Goal: Task Accomplishment & Management: Use online tool/utility

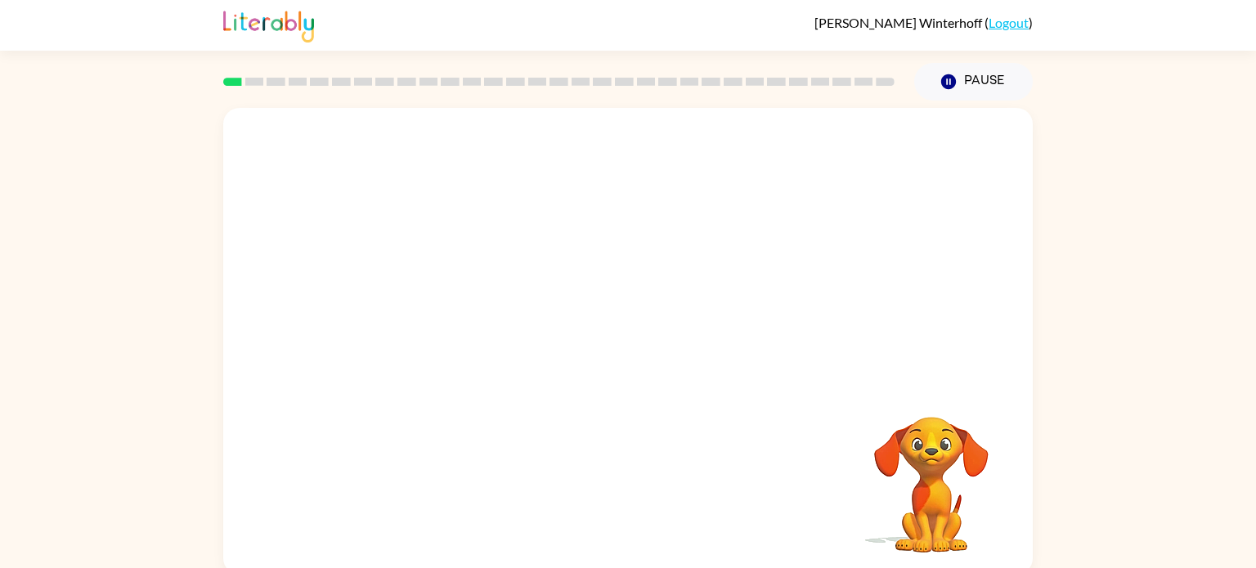
scroll to position [7, 0]
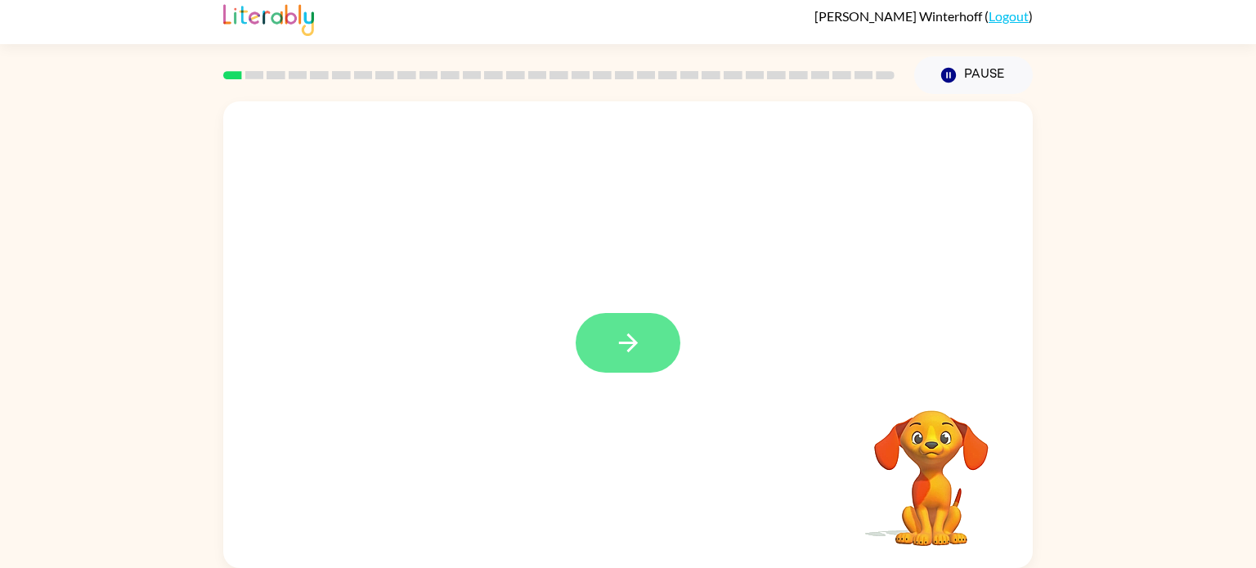
click at [625, 358] on button "button" at bounding box center [628, 343] width 105 height 60
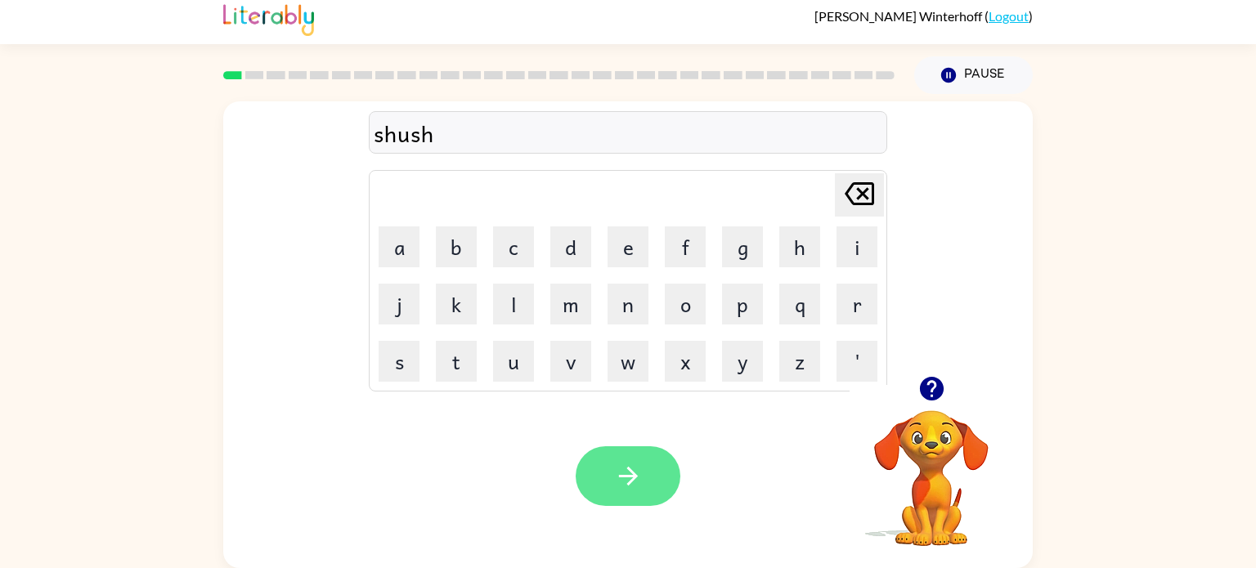
click at [636, 477] on icon "button" at bounding box center [628, 476] width 29 height 29
click at [627, 491] on button "button" at bounding box center [628, 476] width 105 height 60
click at [639, 481] on icon "button" at bounding box center [628, 476] width 29 height 29
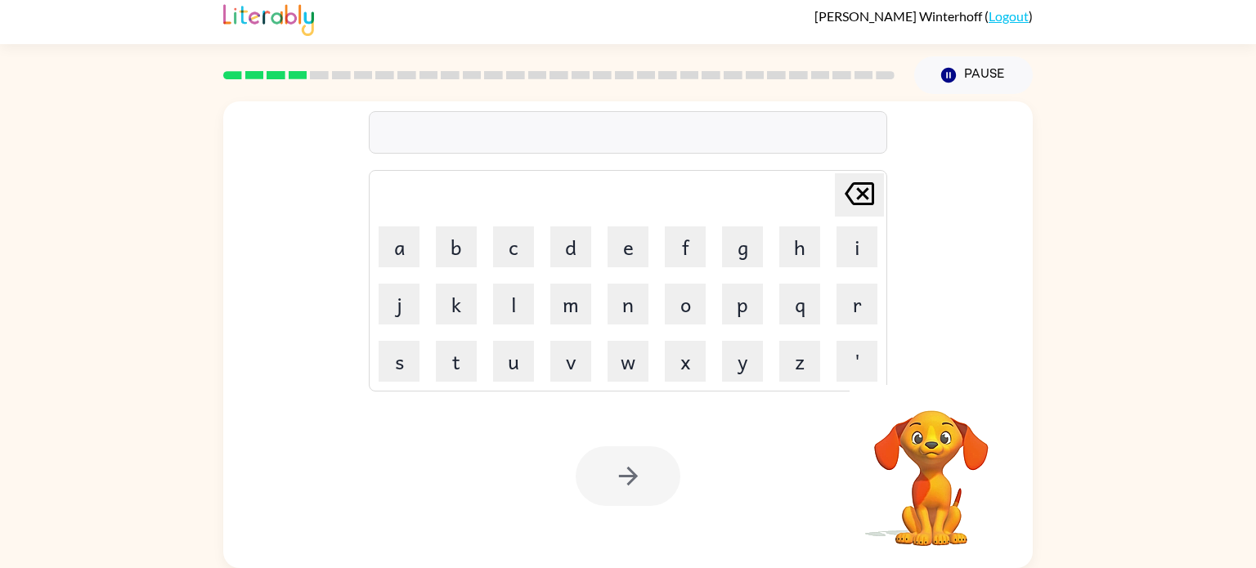
click at [729, 137] on div at bounding box center [628, 132] width 518 height 43
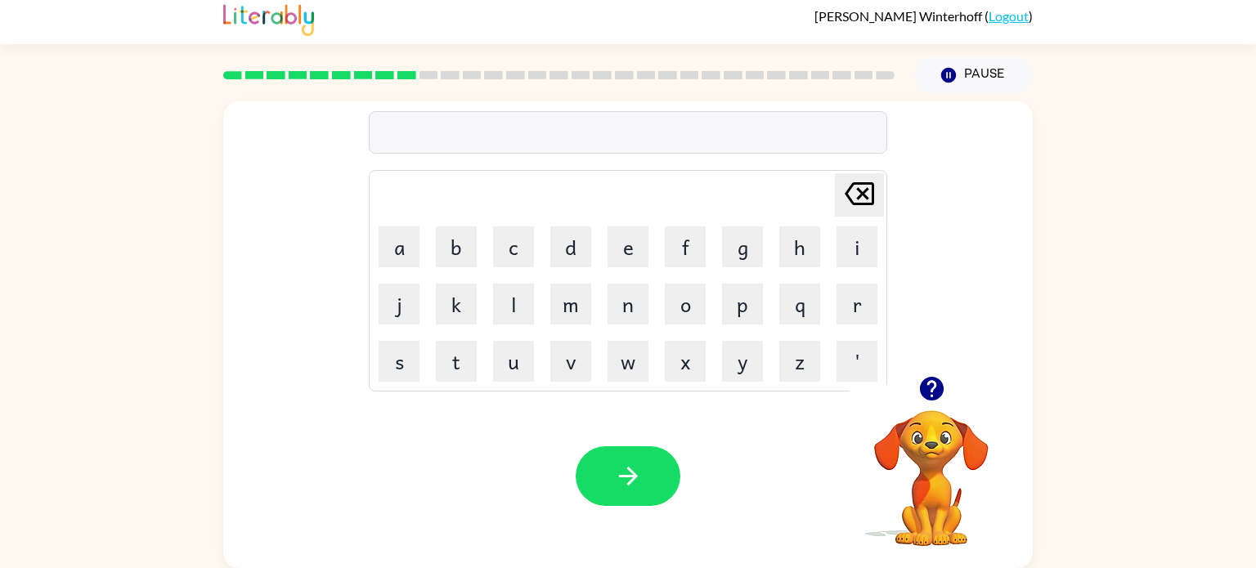
click at [940, 379] on icon "button" at bounding box center [931, 389] width 29 height 29
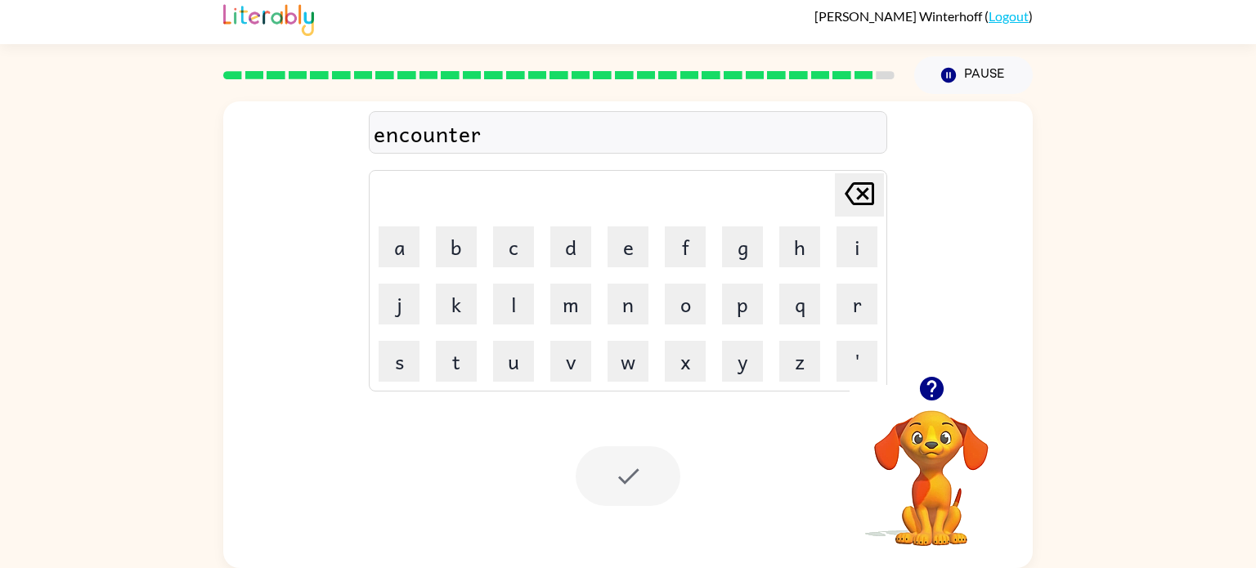
scroll to position [0, 0]
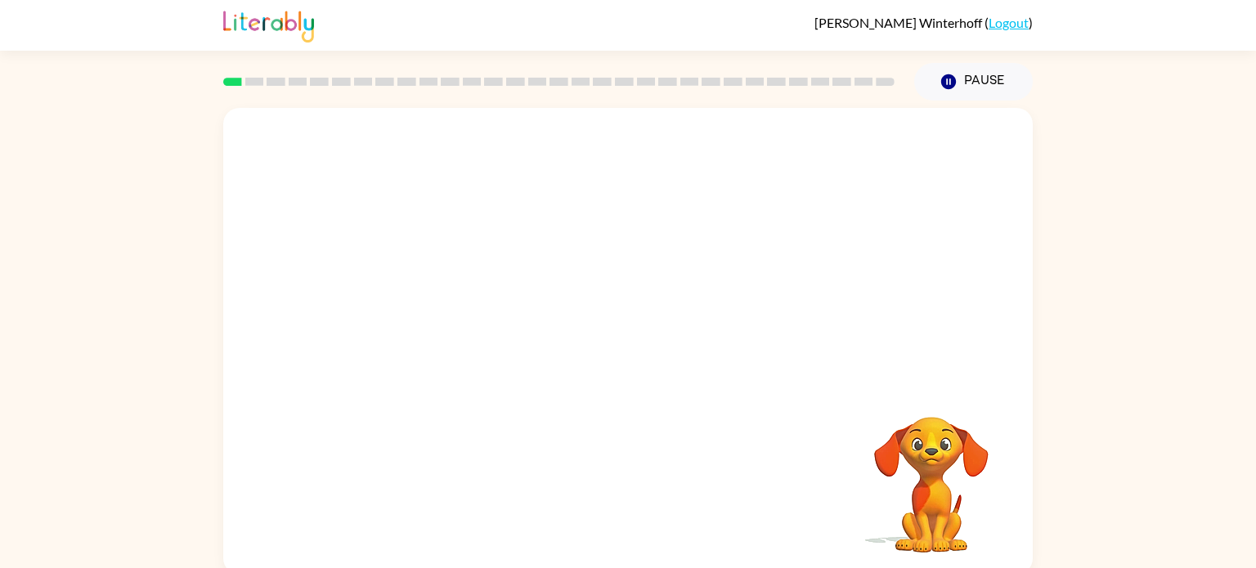
scroll to position [7, 0]
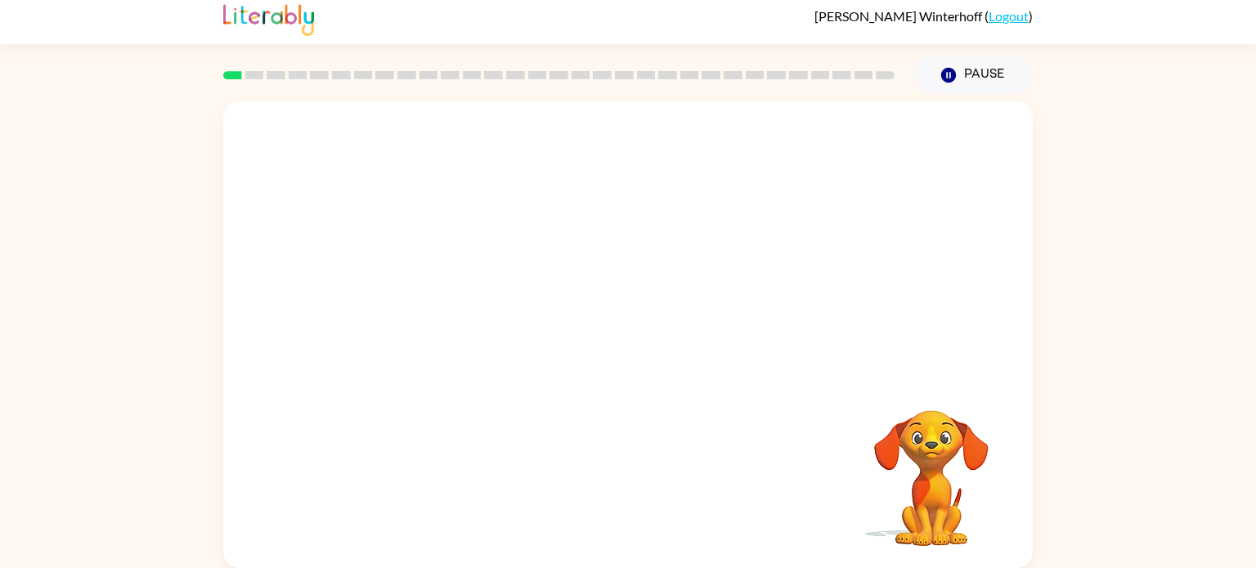
click at [460, 309] on video "Your browser must support playing .mp4 files to use Literably. Please try using…" at bounding box center [628, 238] width 810 height 275
click at [636, 336] on icon "button" at bounding box center [628, 343] width 29 height 29
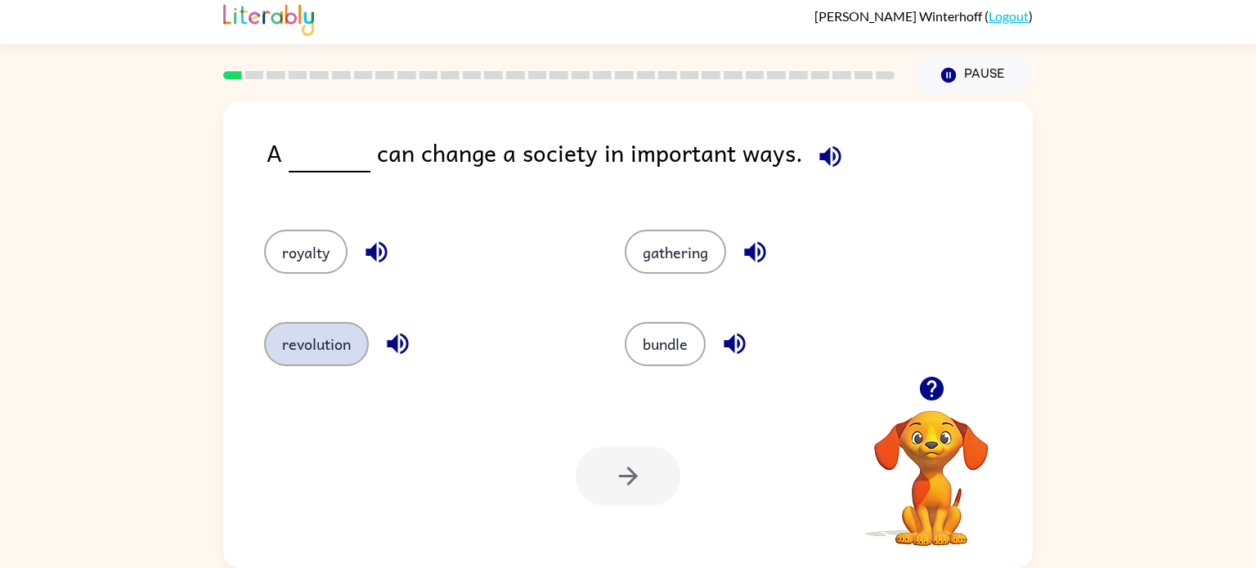
click at [315, 342] on button "revolution" at bounding box center [316, 344] width 105 height 44
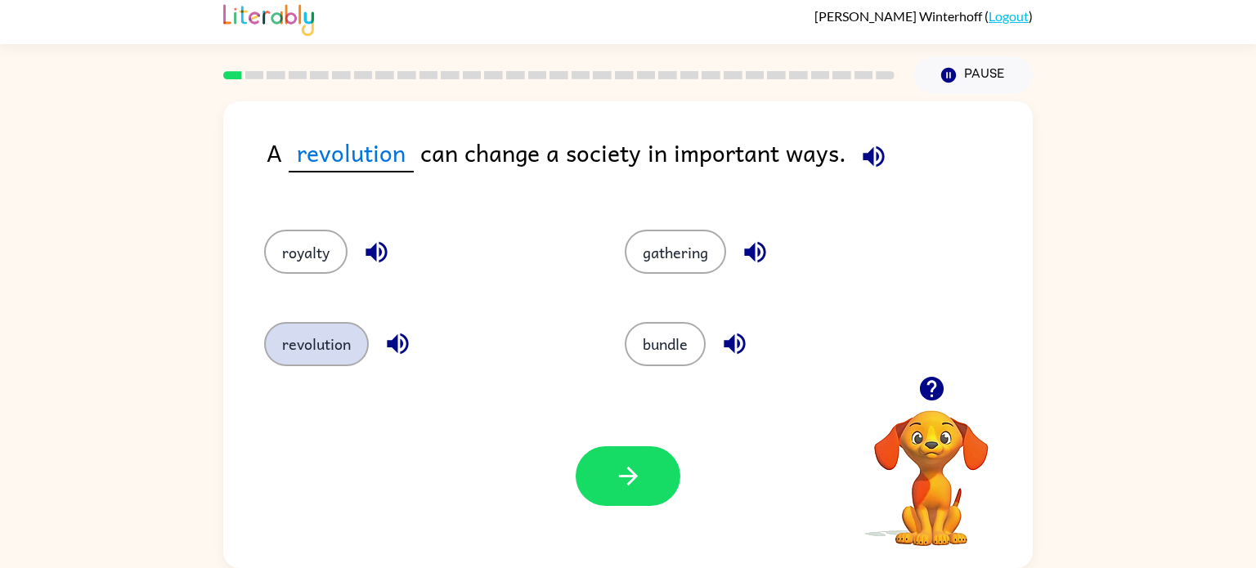
click at [264, 322] on button "revolution" at bounding box center [316, 344] width 105 height 44
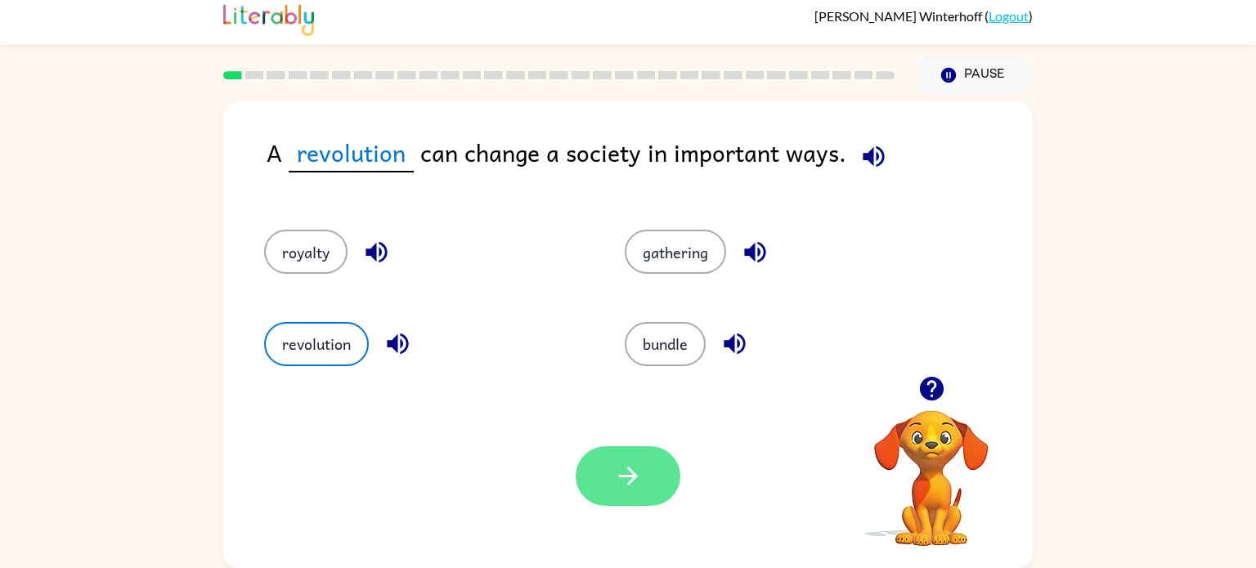
click at [632, 496] on button "button" at bounding box center [628, 476] width 105 height 60
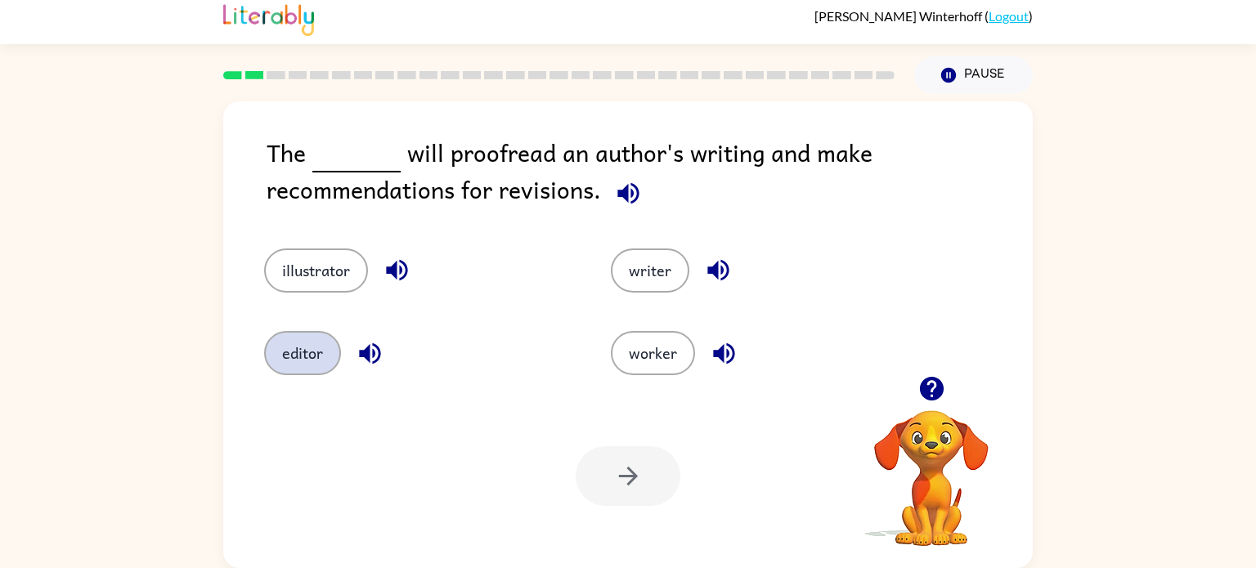
click at [325, 369] on button "editor" at bounding box center [302, 353] width 77 height 44
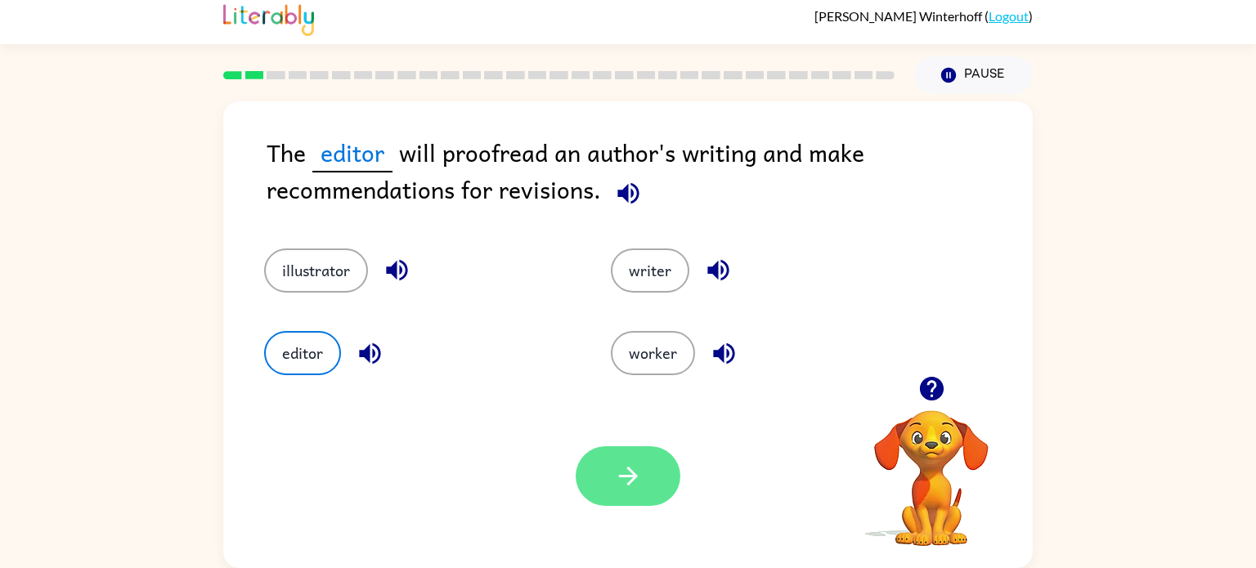
click at [654, 488] on button "button" at bounding box center [628, 476] width 105 height 60
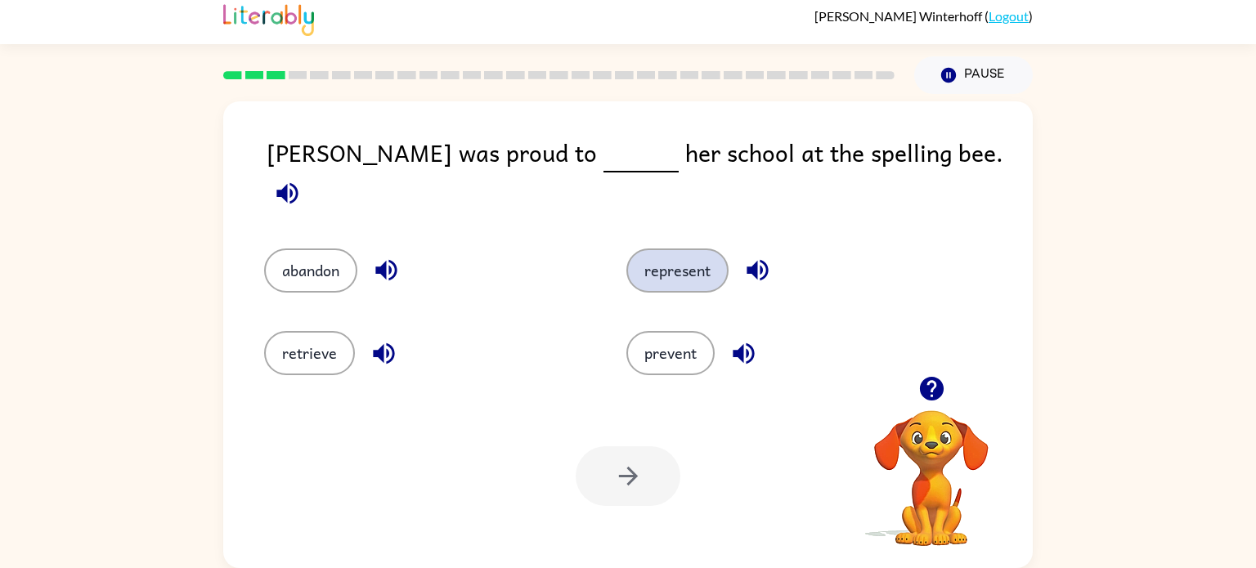
click at [697, 249] on button "represent" at bounding box center [677, 271] width 102 height 44
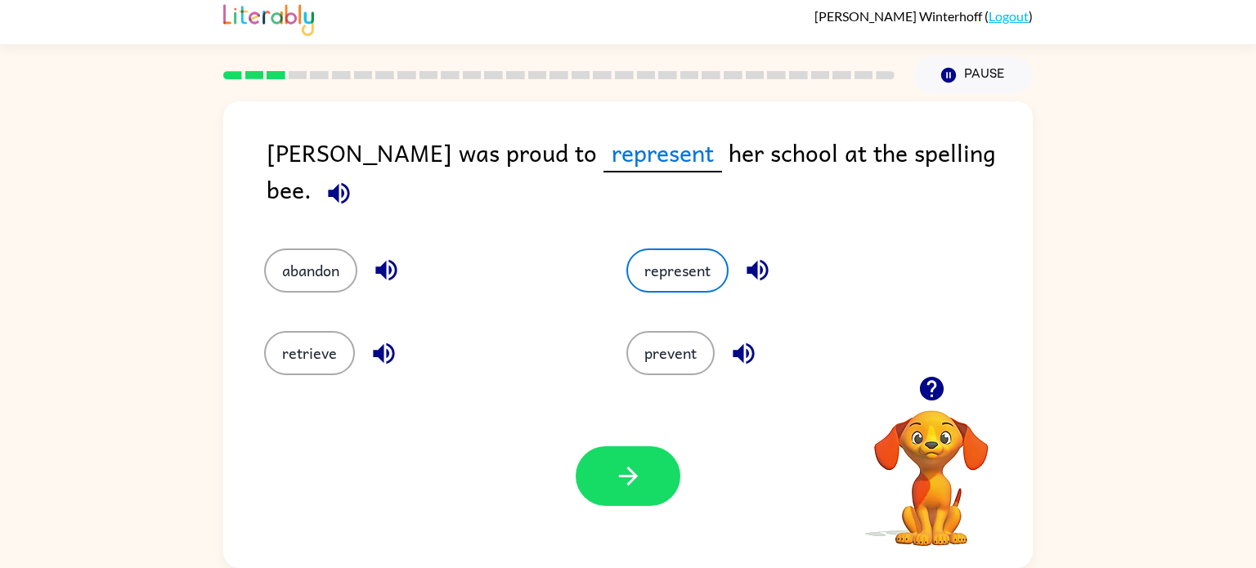
click at [624, 514] on div "Your browser must support playing .mp4 files to use Literably. Please try using…" at bounding box center [628, 476] width 810 height 184
click at [626, 505] on button "button" at bounding box center [628, 476] width 105 height 60
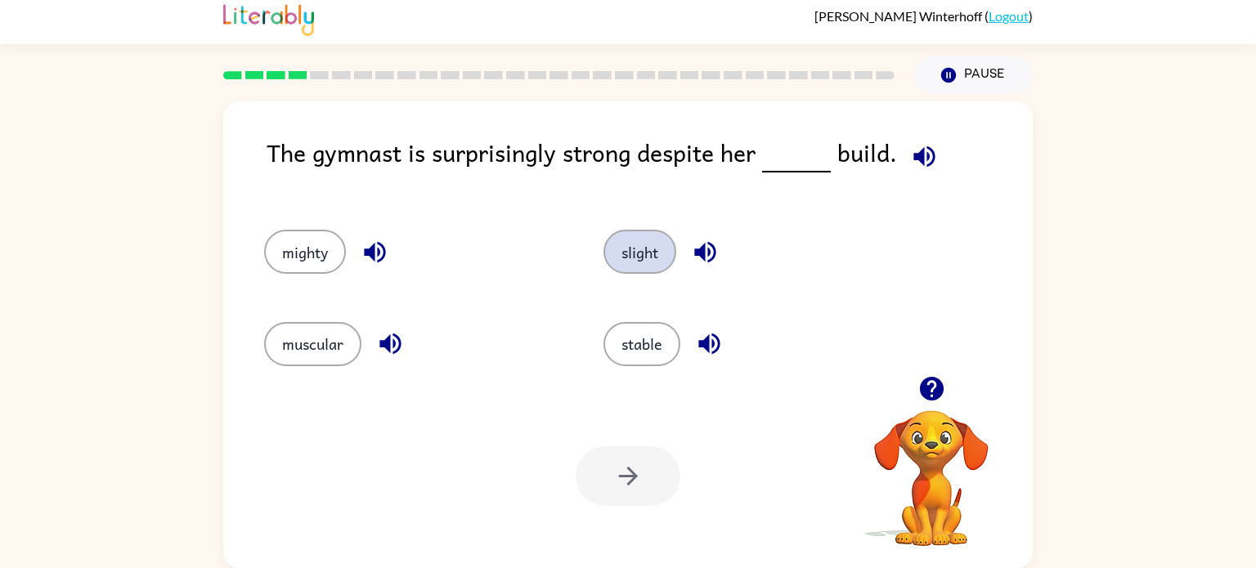
click at [644, 249] on button "slight" at bounding box center [639, 252] width 73 height 44
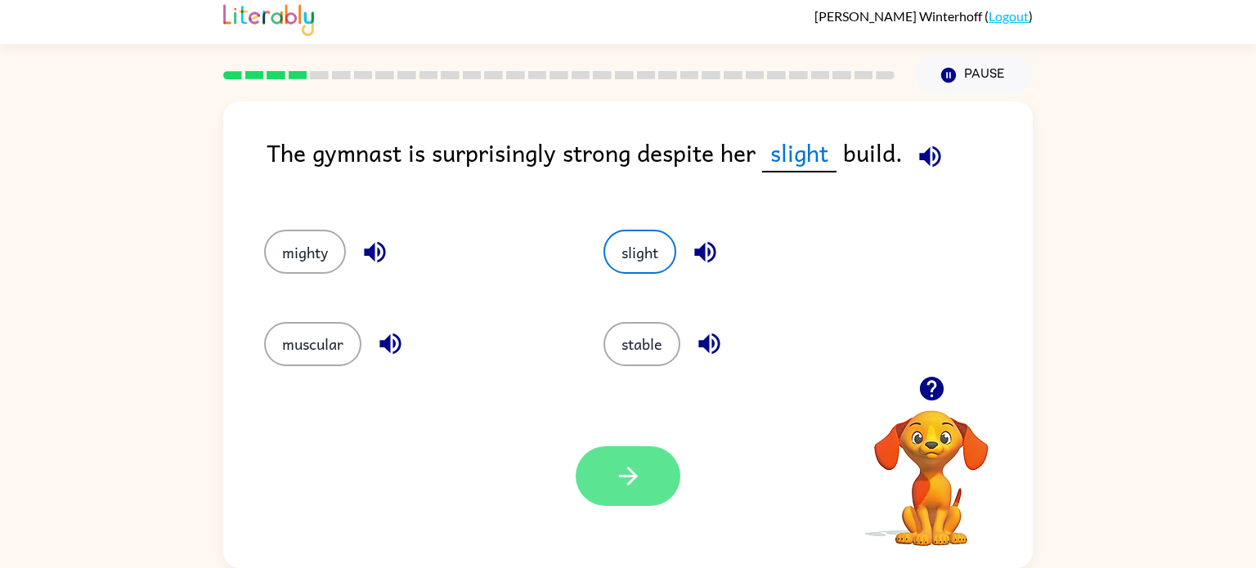
click at [616, 464] on icon "button" at bounding box center [628, 476] width 29 height 29
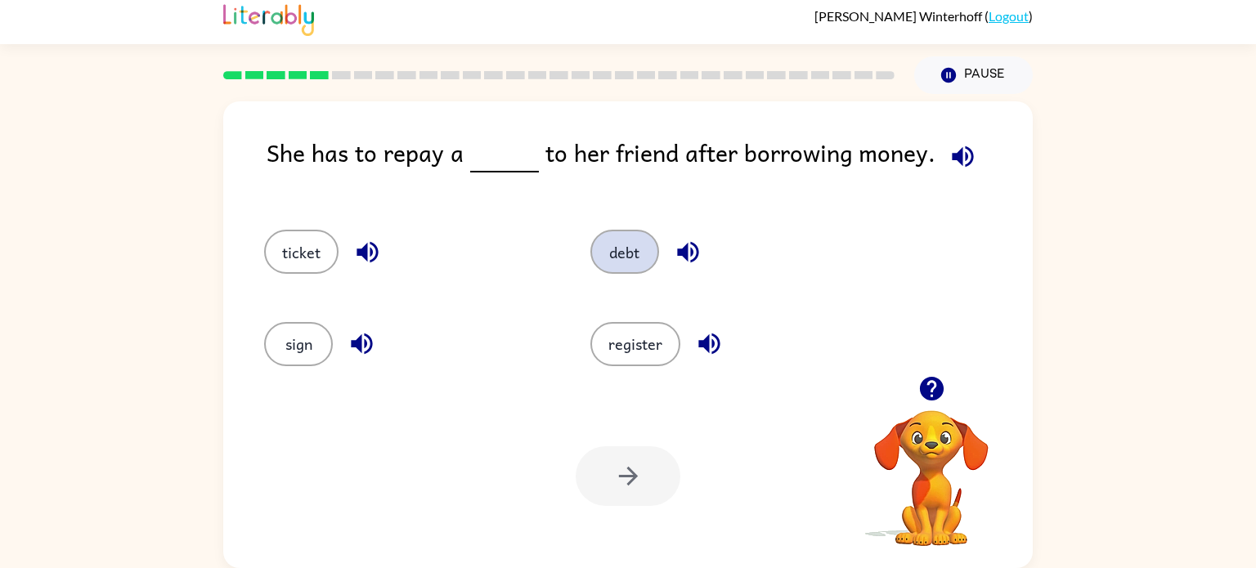
click at [630, 251] on button "debt" at bounding box center [624, 252] width 69 height 44
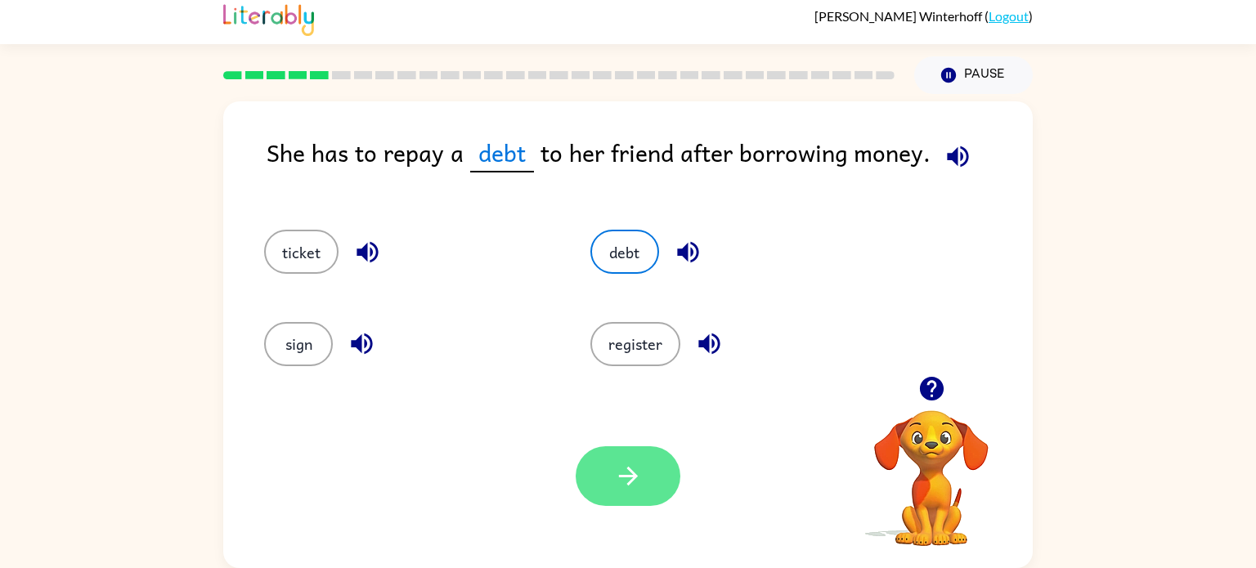
click at [631, 496] on button "button" at bounding box center [628, 476] width 105 height 60
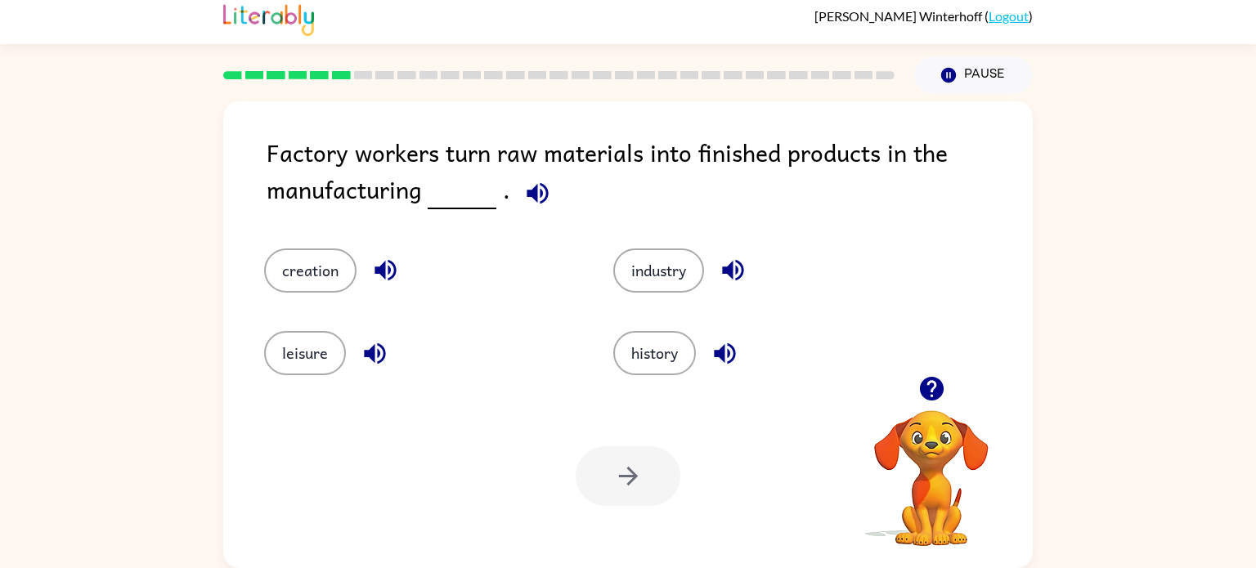
click at [541, 194] on icon "button" at bounding box center [537, 193] width 29 height 29
click at [644, 265] on button "industry" at bounding box center [658, 271] width 91 height 44
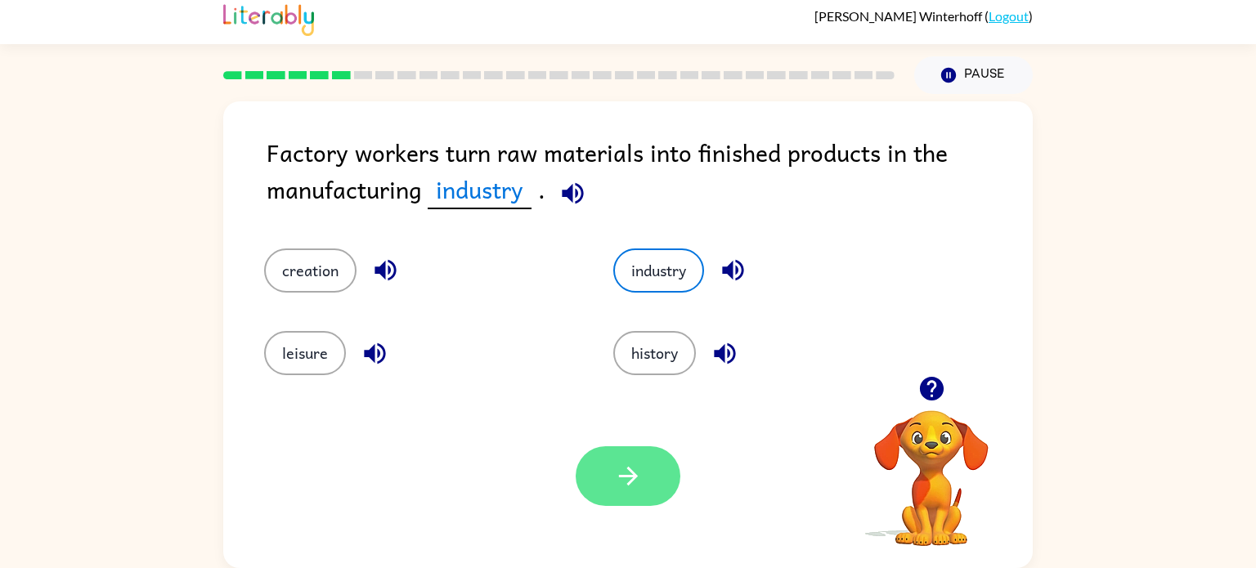
click at [641, 462] on icon "button" at bounding box center [628, 476] width 29 height 29
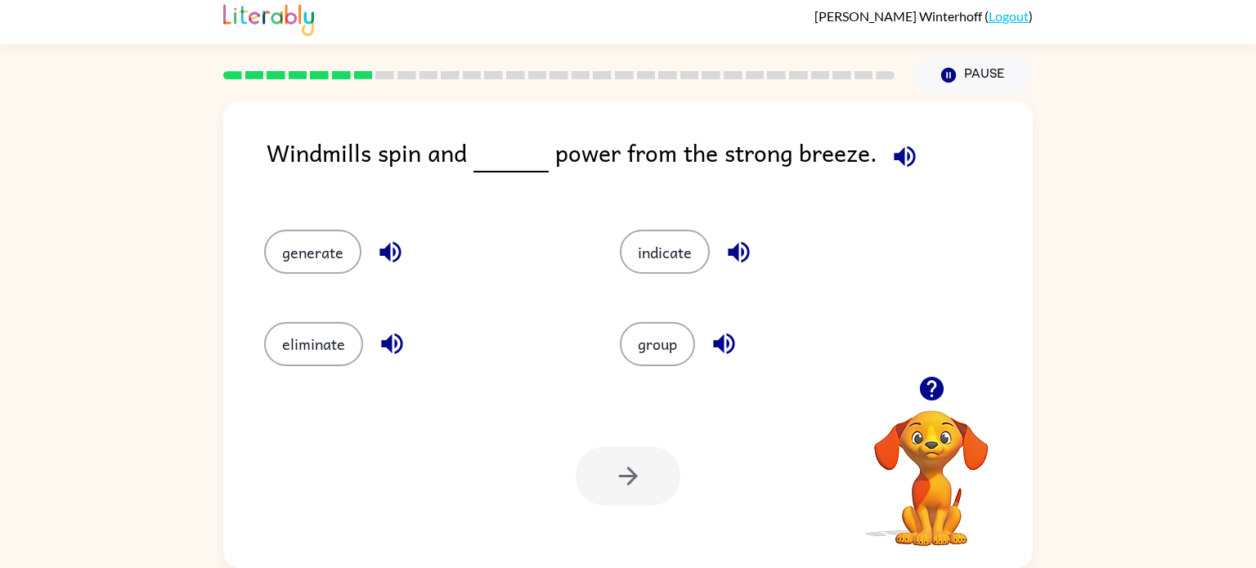
click at [904, 158] on icon "button" at bounding box center [904, 156] width 29 height 29
click at [317, 262] on button "generate" at bounding box center [312, 252] width 97 height 44
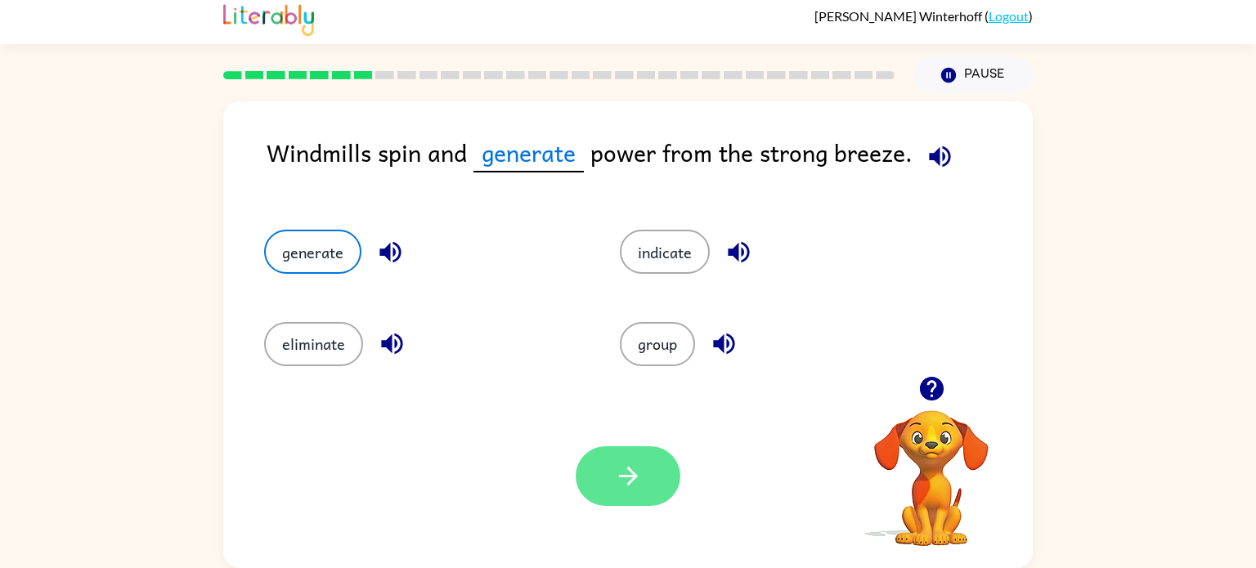
click at [627, 464] on icon "button" at bounding box center [628, 476] width 29 height 29
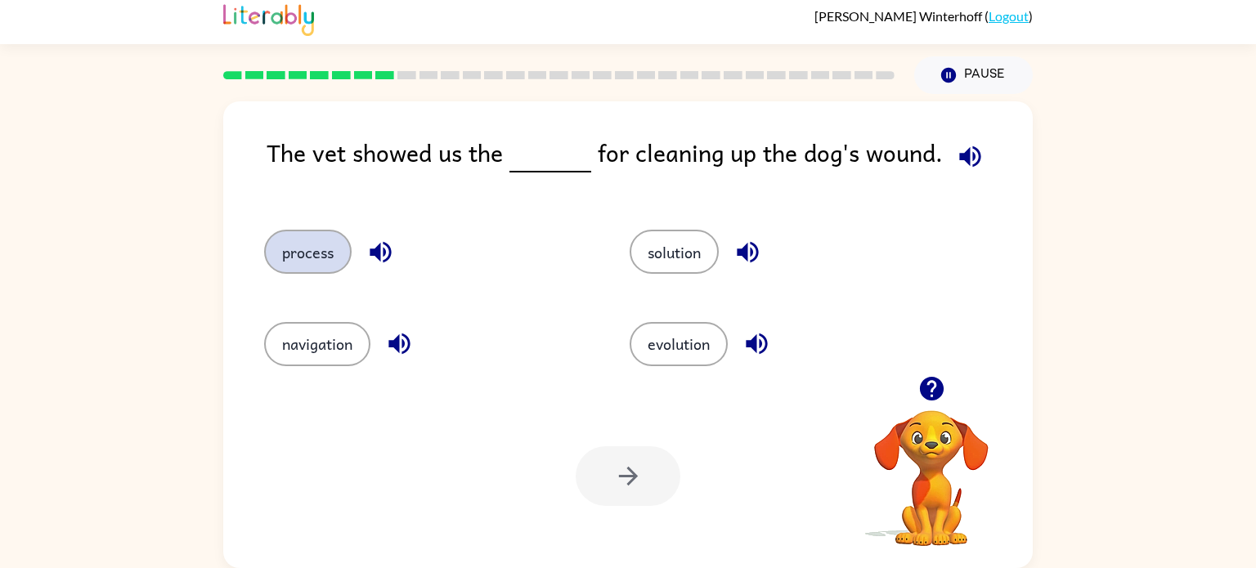
click at [322, 246] on button "process" at bounding box center [307, 252] width 87 height 44
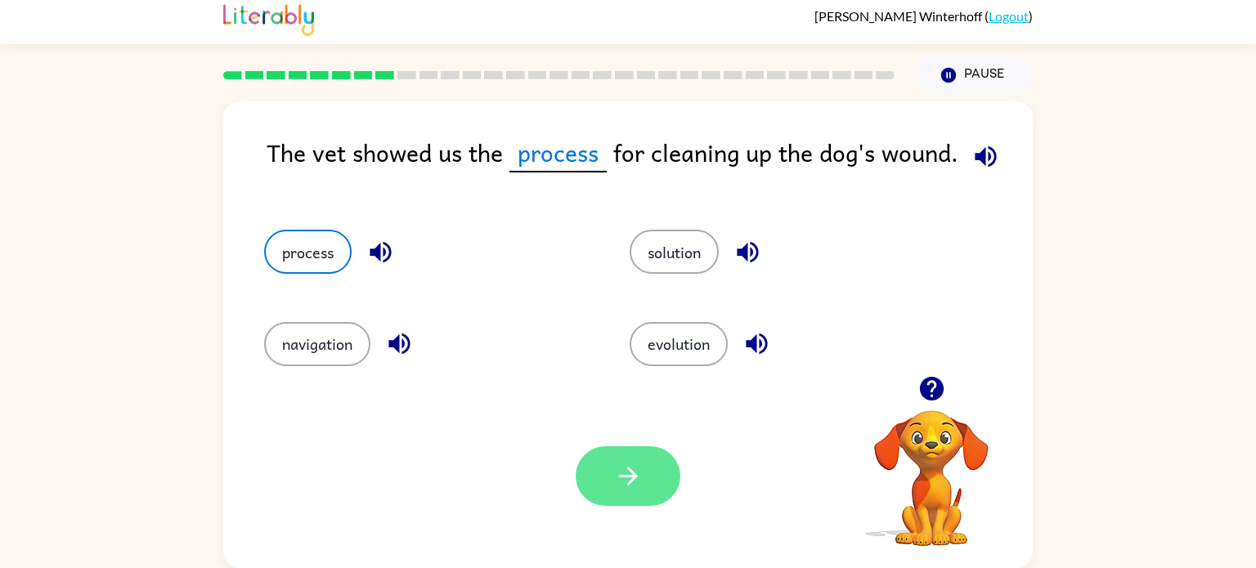
click at [635, 491] on button "button" at bounding box center [628, 476] width 105 height 60
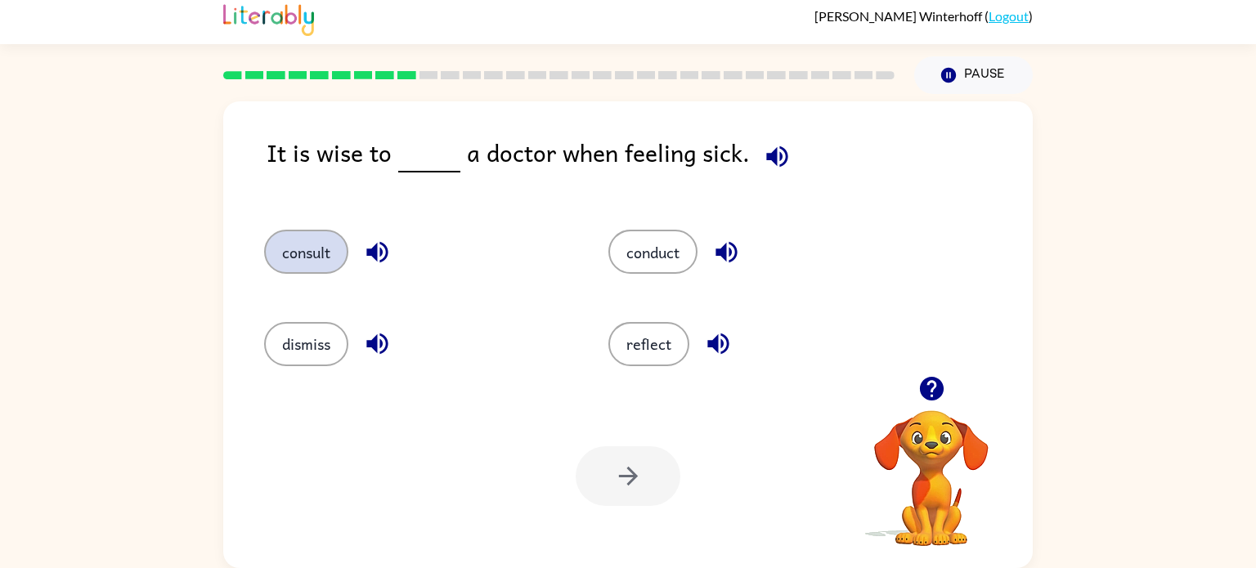
click at [319, 238] on button "consult" at bounding box center [306, 252] width 84 height 44
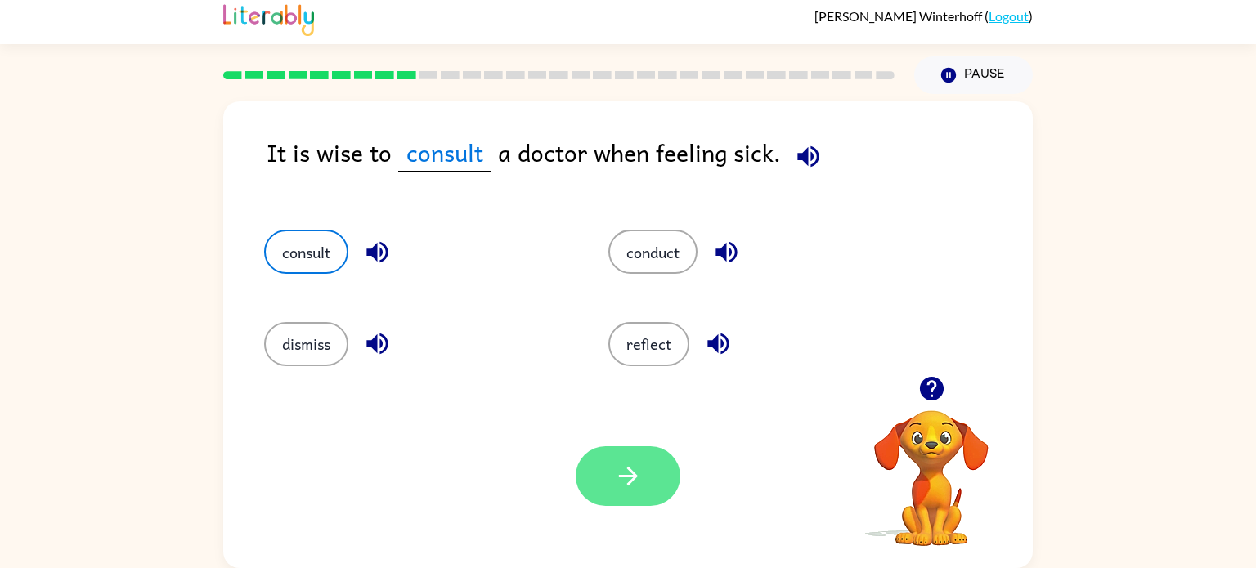
click at [605, 479] on button "button" at bounding box center [628, 476] width 105 height 60
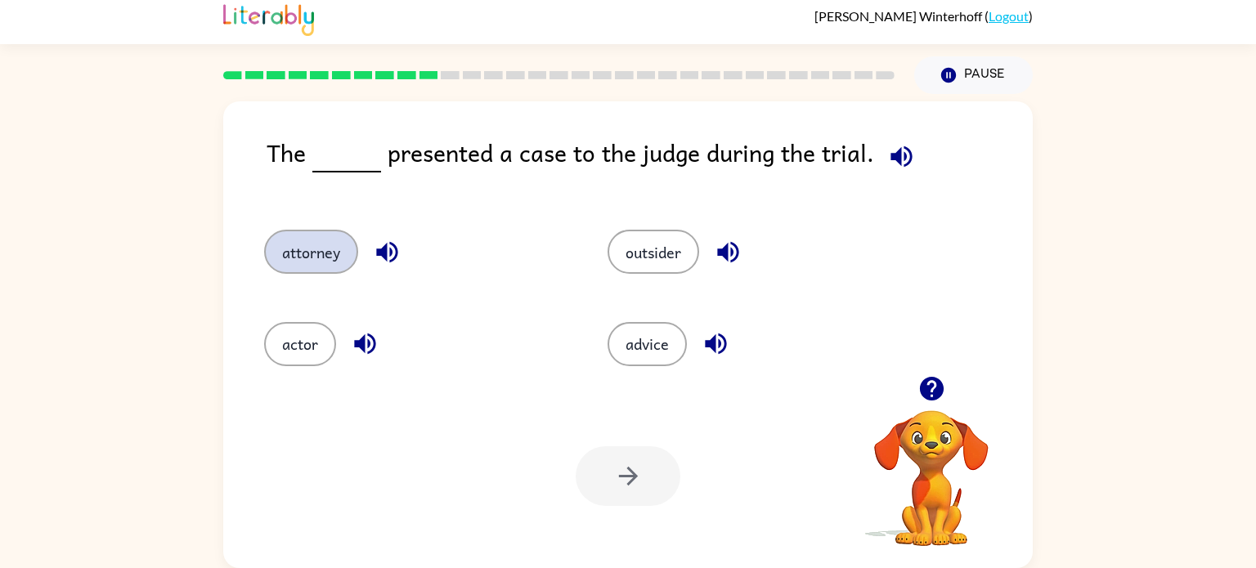
click at [321, 244] on button "attorney" at bounding box center [311, 252] width 94 height 44
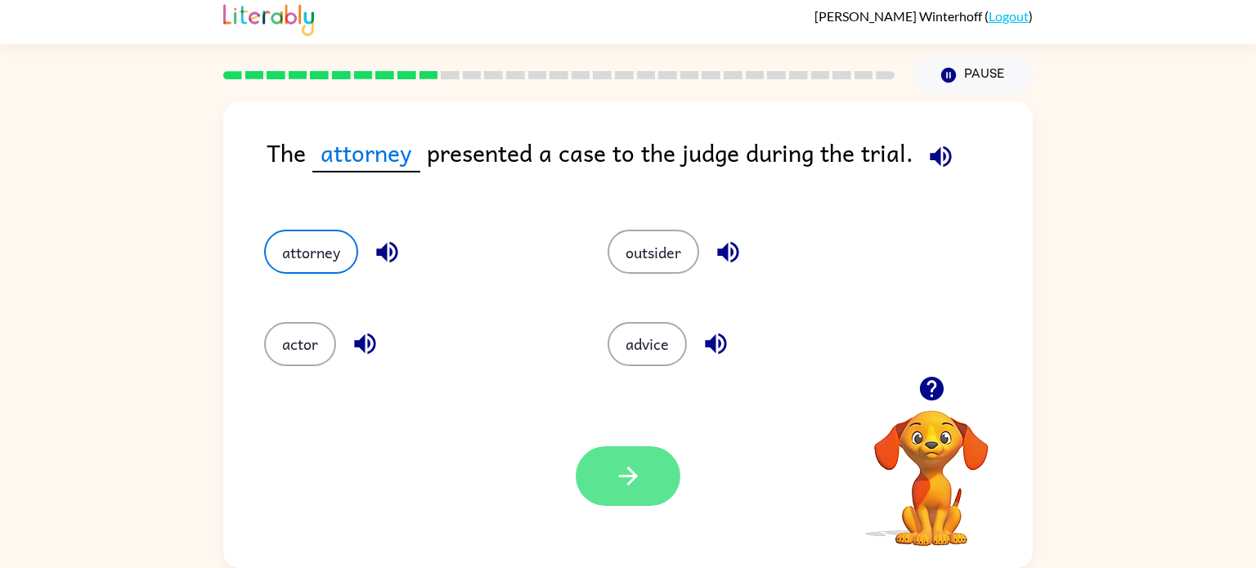
click at [617, 464] on icon "button" at bounding box center [628, 476] width 29 height 29
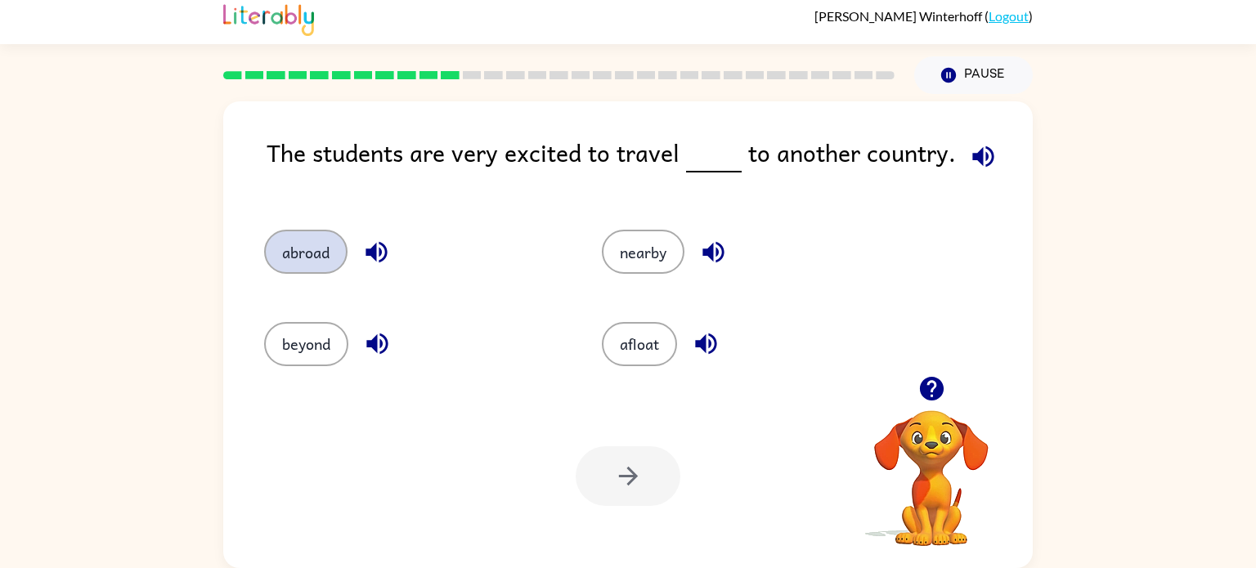
click at [324, 265] on button "abroad" at bounding box center [305, 252] width 83 height 44
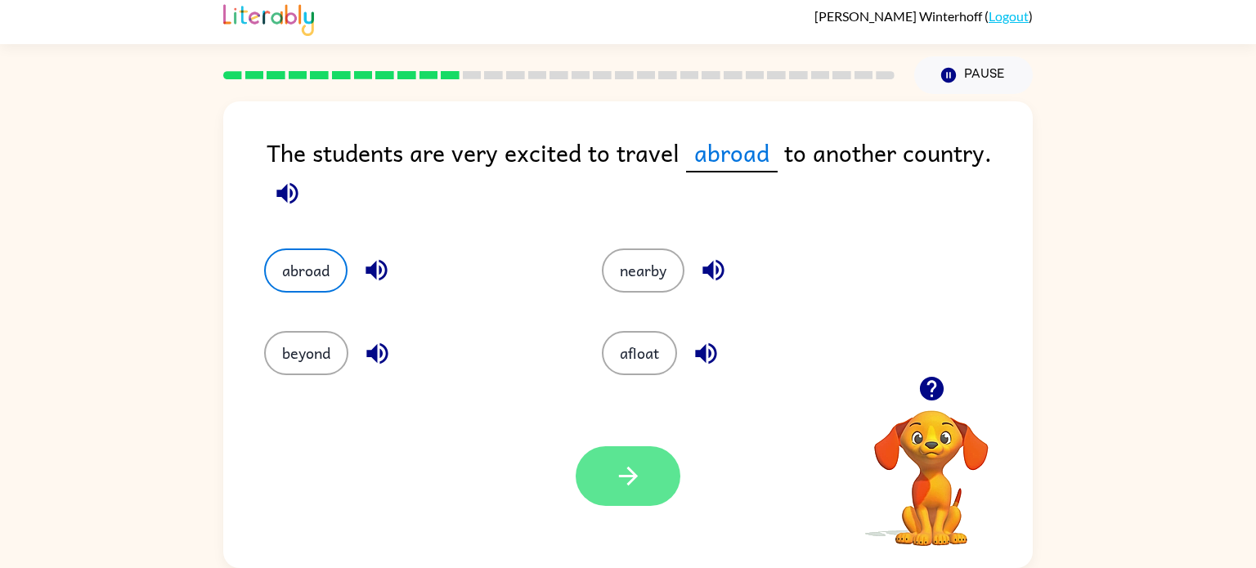
click at [605, 477] on button "button" at bounding box center [628, 476] width 105 height 60
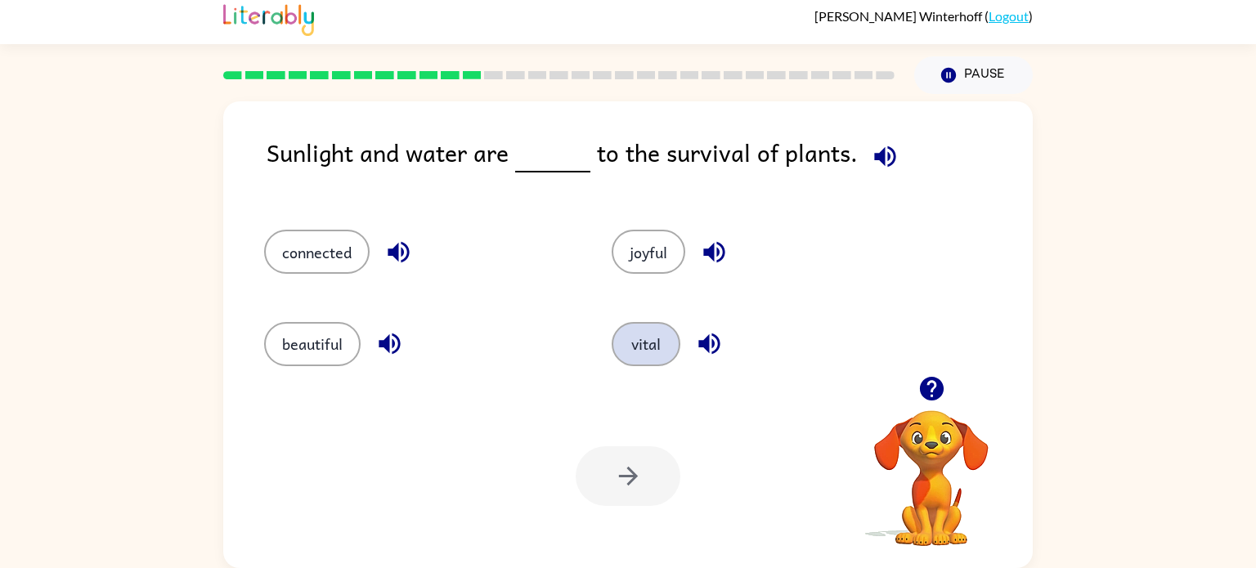
click at [645, 325] on button "vital" at bounding box center [646, 344] width 69 height 44
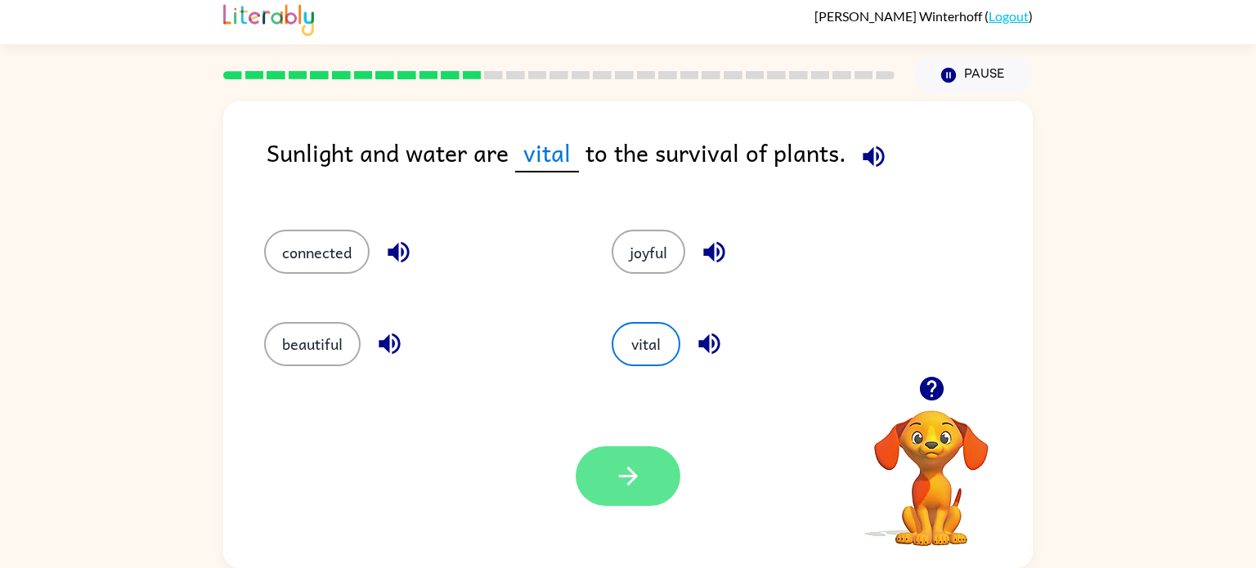
click at [619, 497] on button "button" at bounding box center [628, 476] width 105 height 60
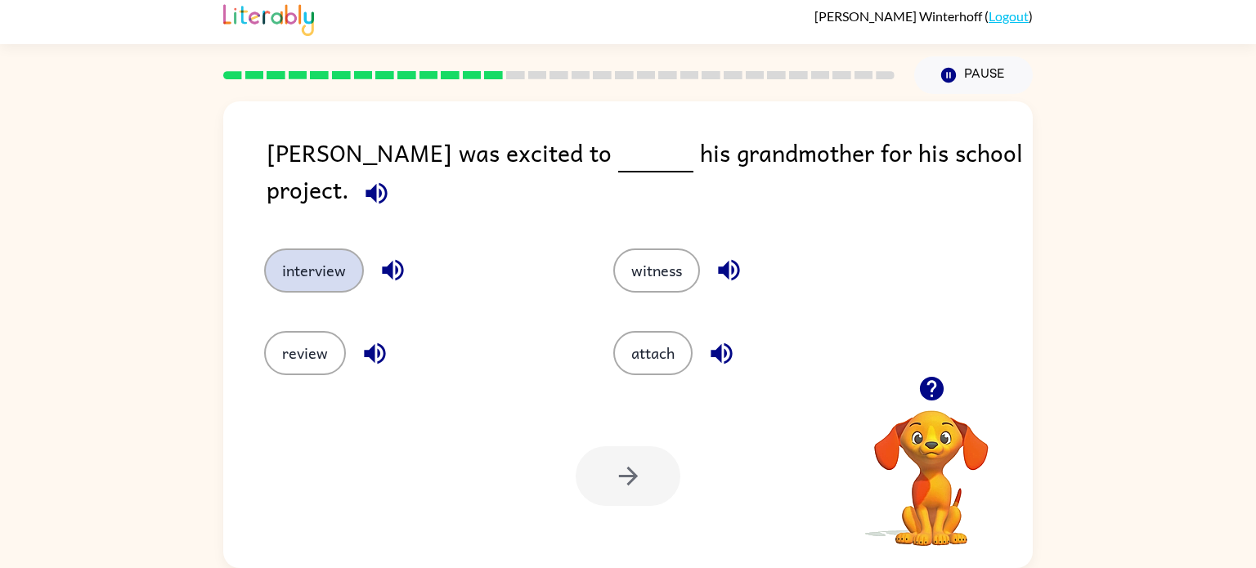
click at [323, 249] on button "interview" at bounding box center [314, 271] width 100 height 44
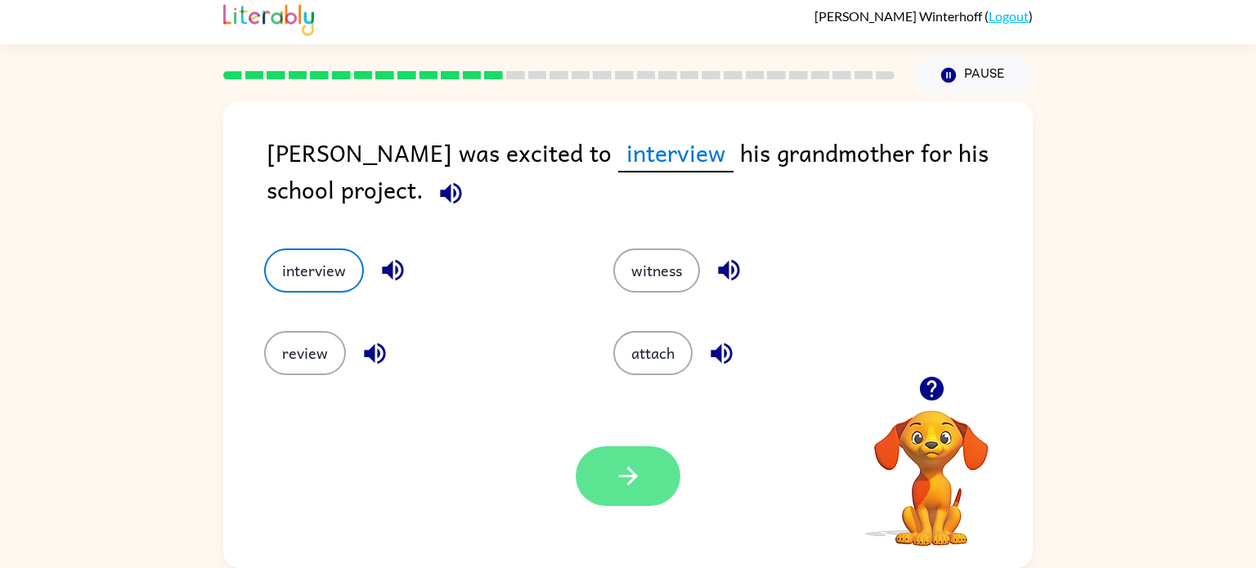
click at [623, 468] on icon "button" at bounding box center [628, 476] width 29 height 29
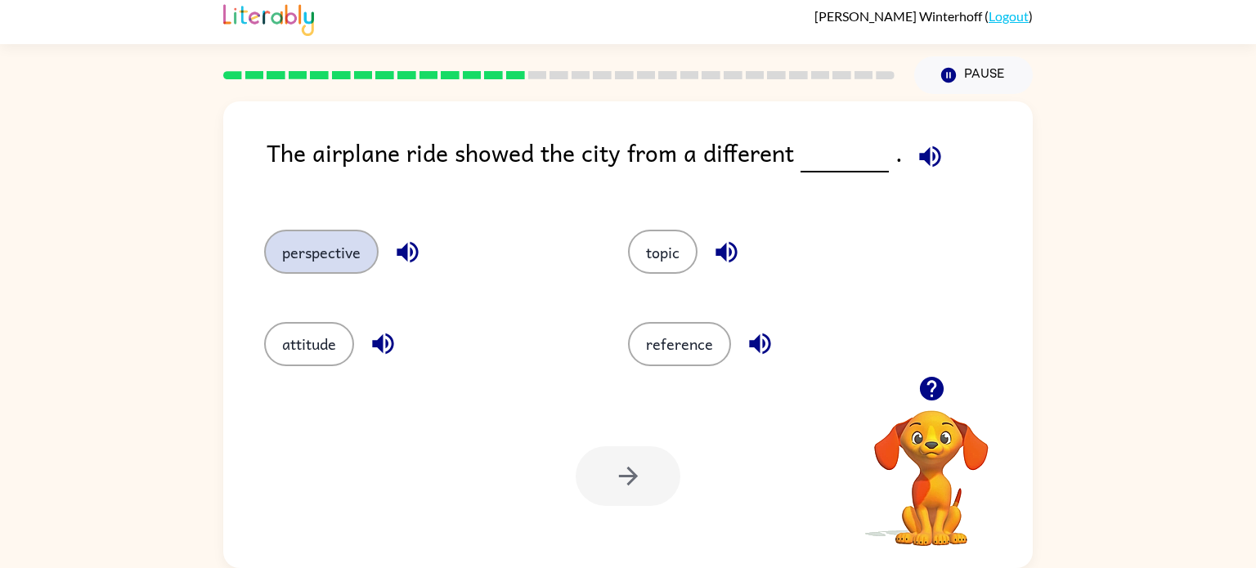
click at [331, 240] on button "perspective" at bounding box center [321, 252] width 114 height 44
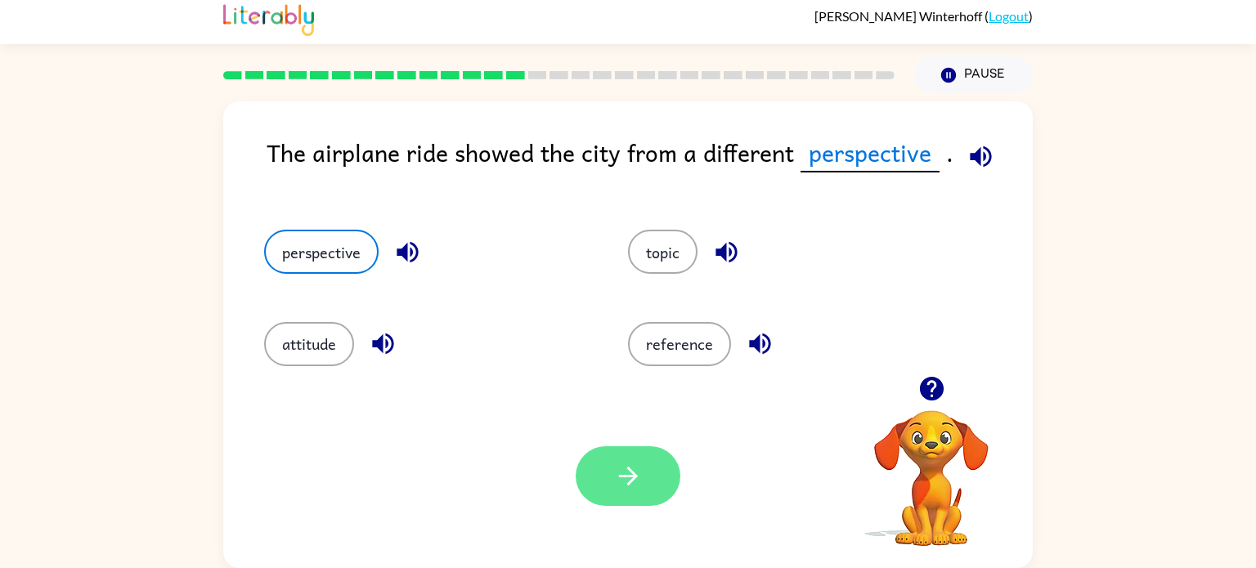
click at [611, 467] on button "button" at bounding box center [628, 476] width 105 height 60
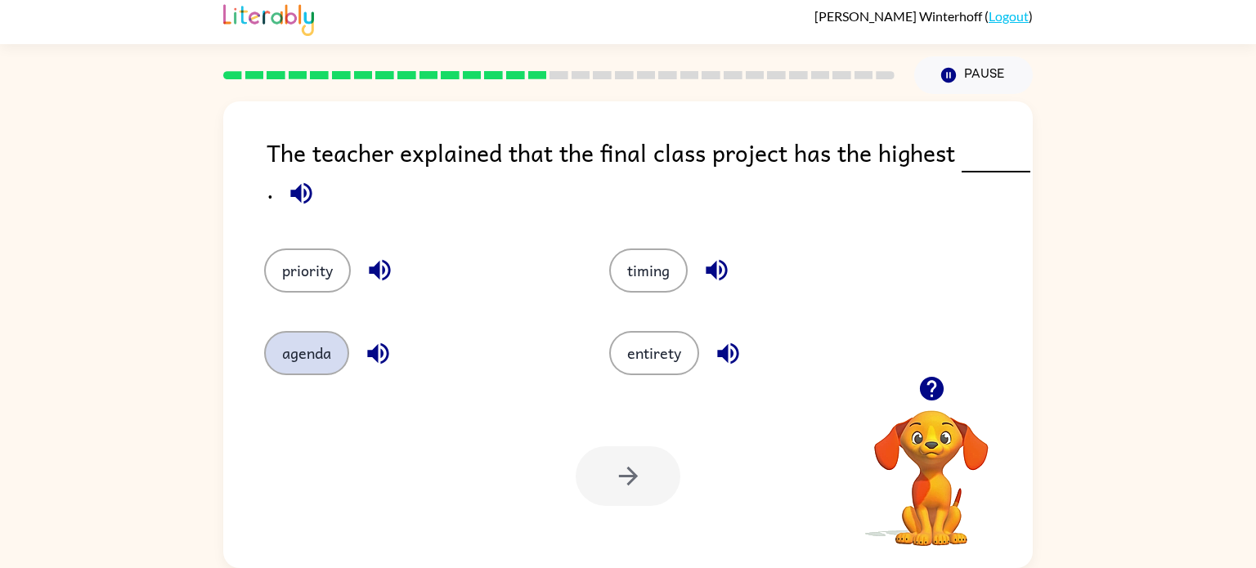
click at [288, 348] on button "agenda" at bounding box center [306, 353] width 85 height 44
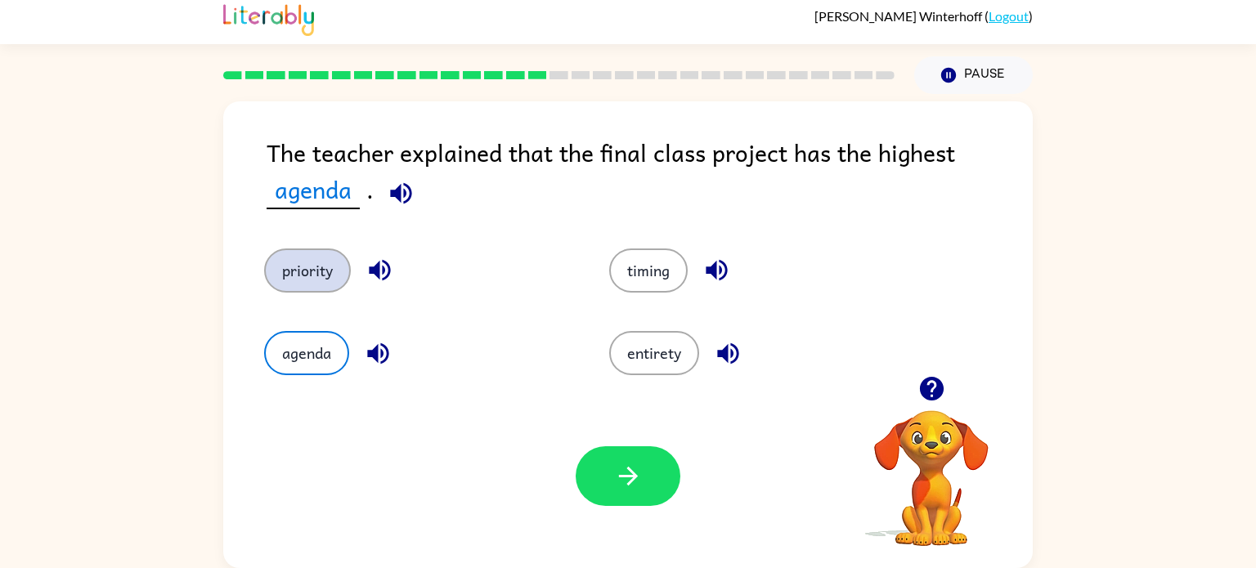
click at [302, 279] on button "priority" at bounding box center [307, 271] width 87 height 44
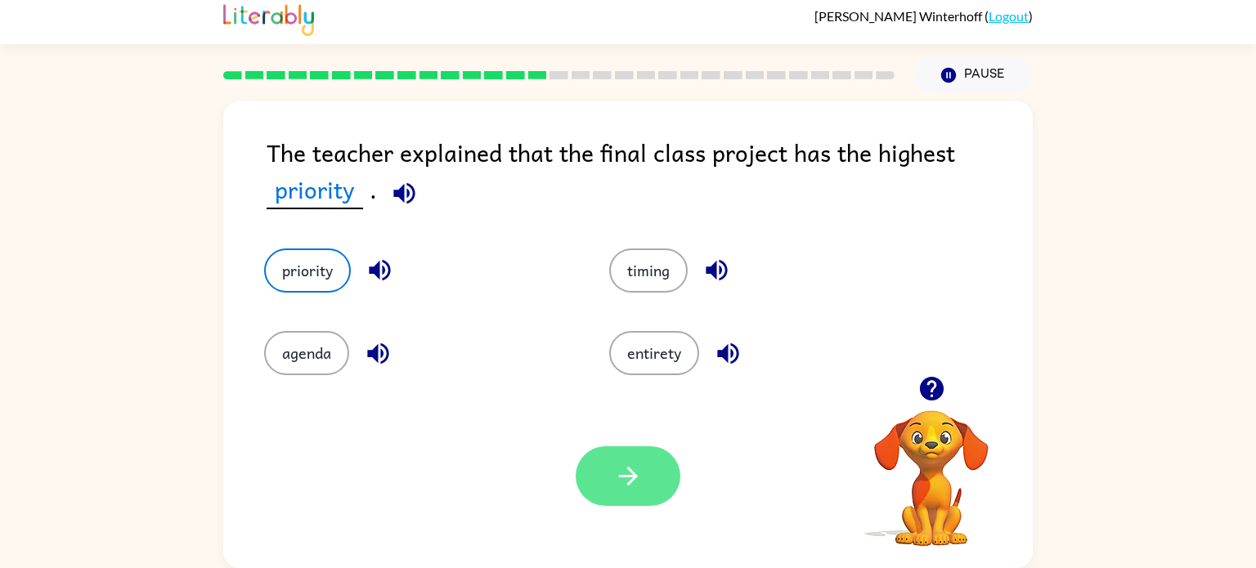
click at [652, 474] on button "button" at bounding box center [628, 476] width 105 height 60
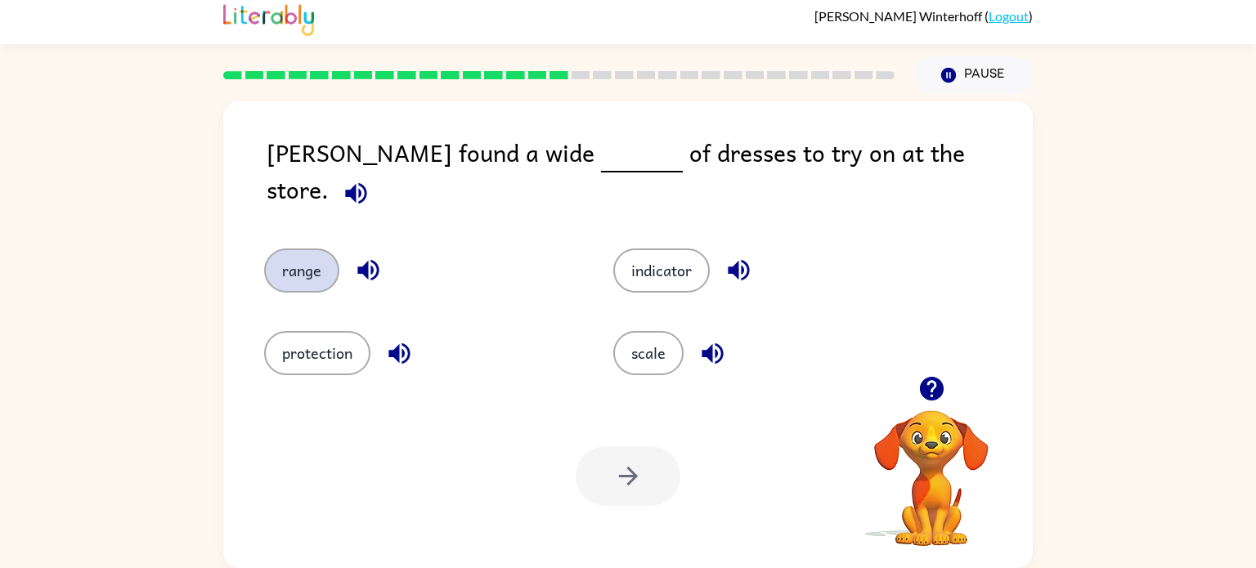
click at [315, 249] on button "range" at bounding box center [301, 271] width 75 height 44
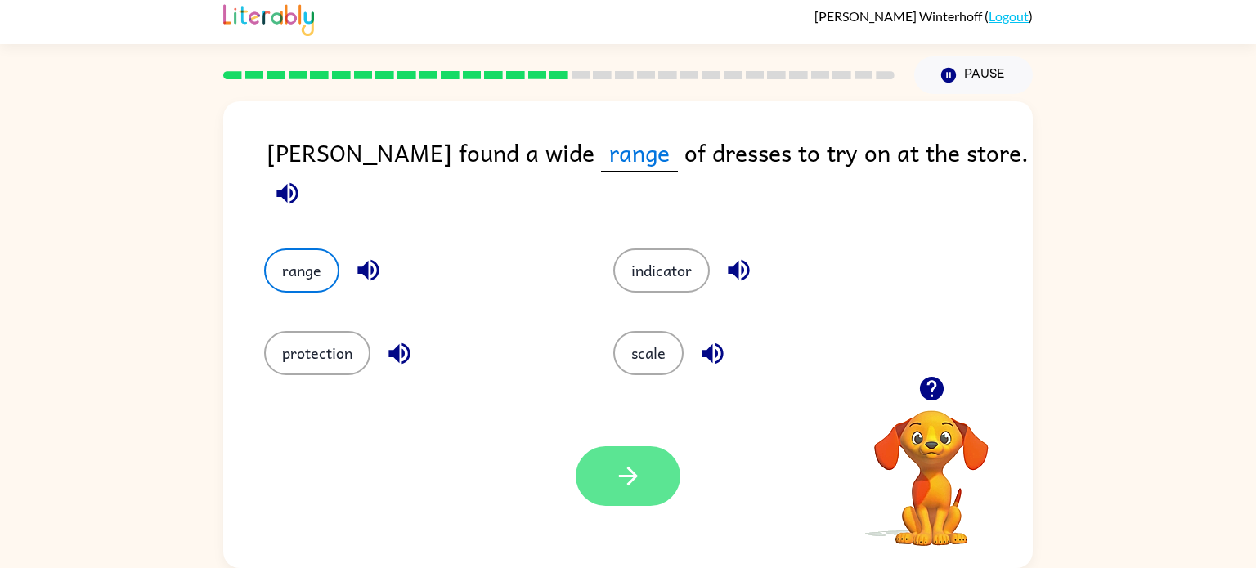
click at [635, 469] on icon "button" at bounding box center [628, 476] width 29 height 29
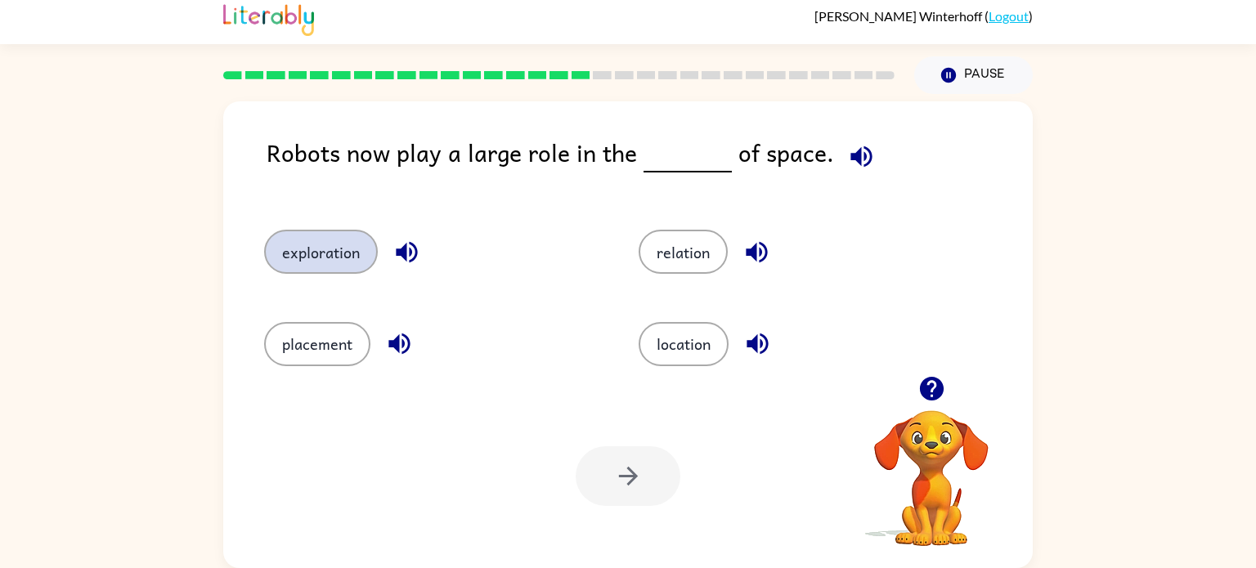
click at [338, 244] on button "exploration" at bounding box center [321, 252] width 114 height 44
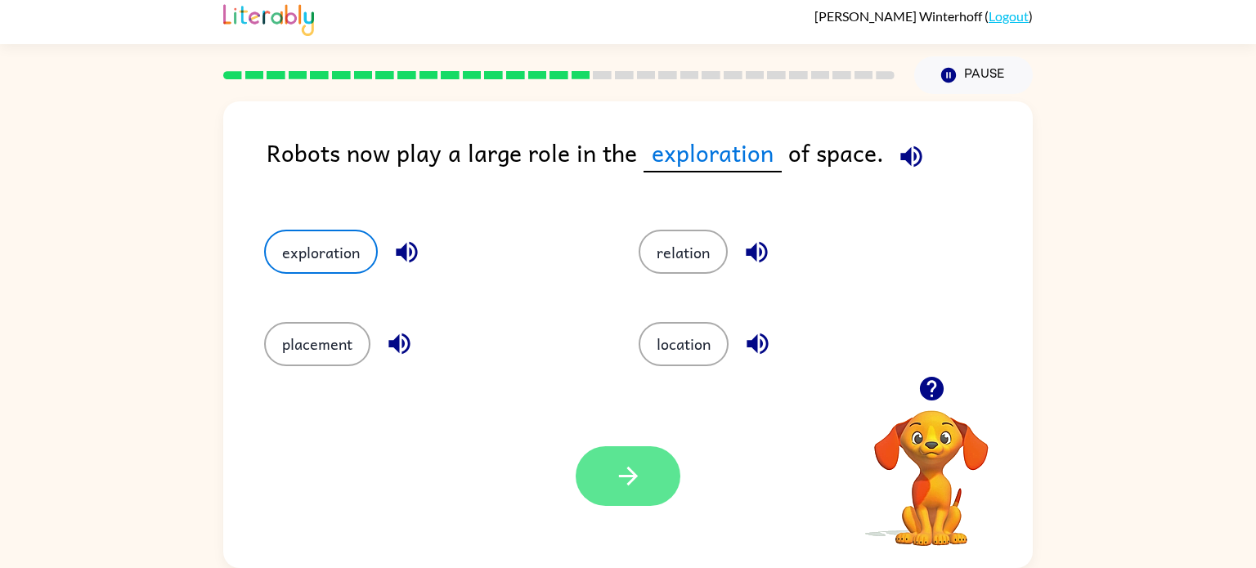
click at [612, 482] on button "button" at bounding box center [628, 476] width 105 height 60
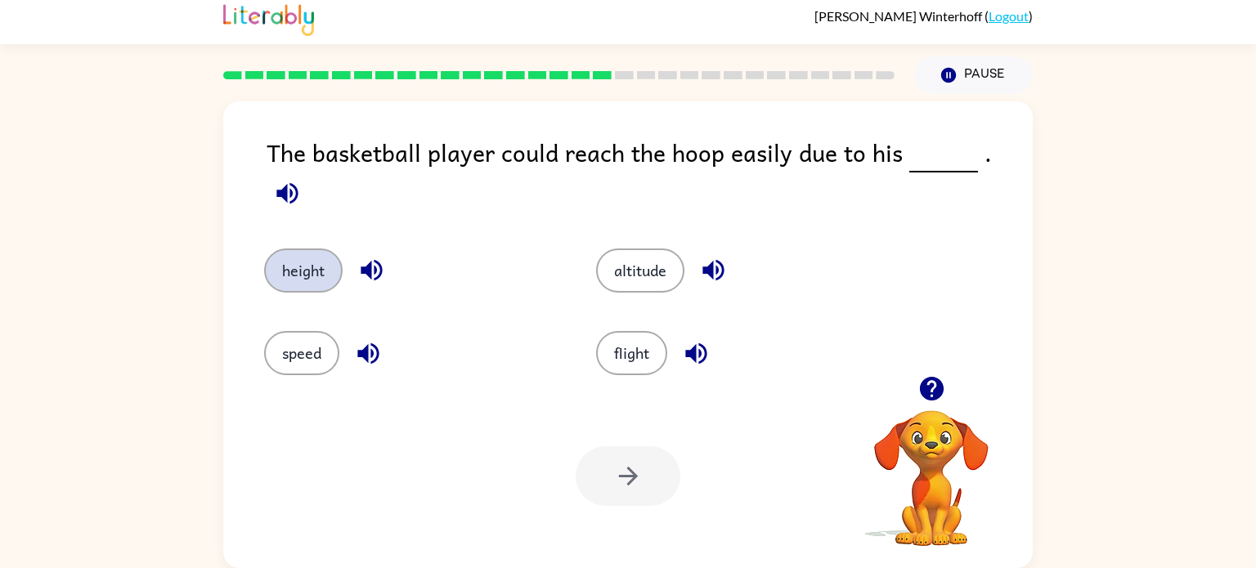
click at [322, 264] on button "height" at bounding box center [303, 271] width 78 height 44
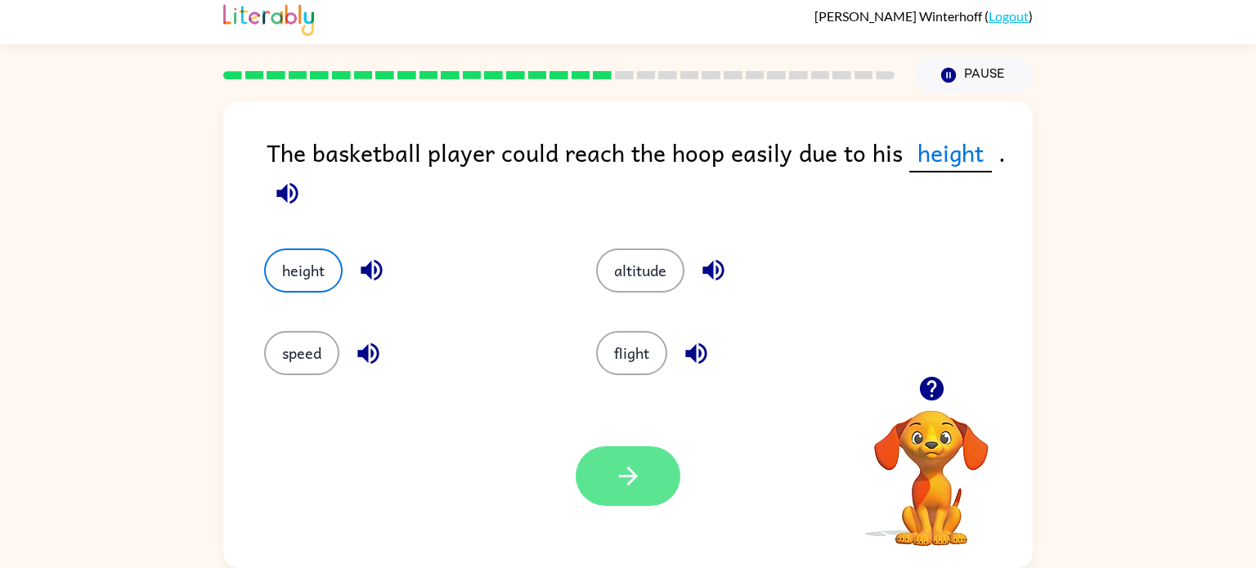
click at [653, 488] on button "button" at bounding box center [628, 476] width 105 height 60
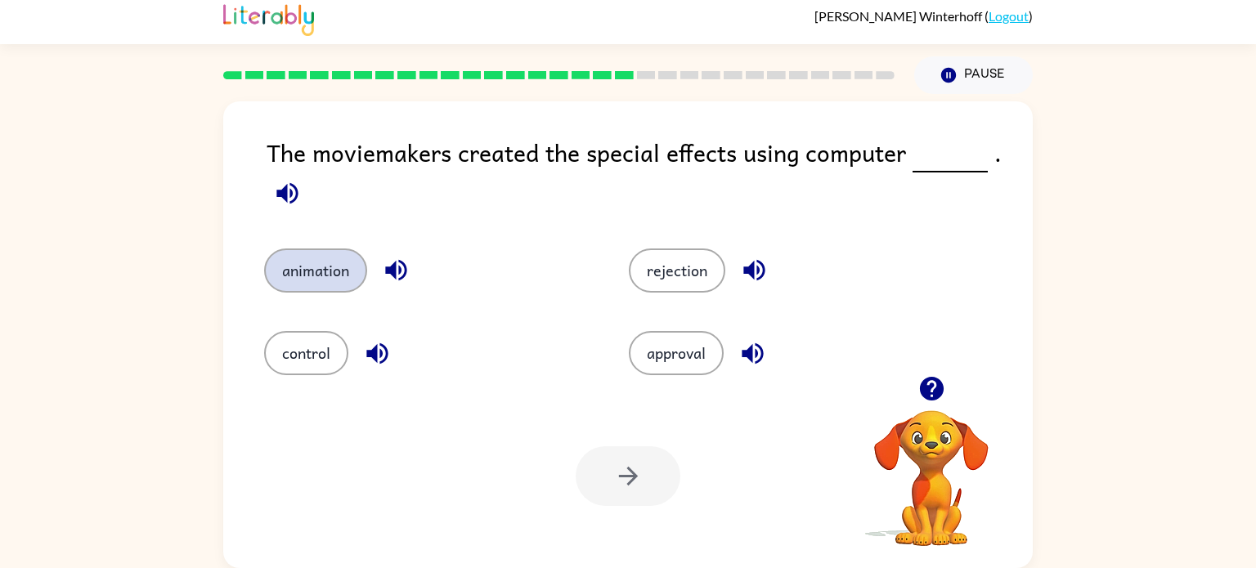
click at [326, 267] on button "animation" at bounding box center [315, 271] width 103 height 44
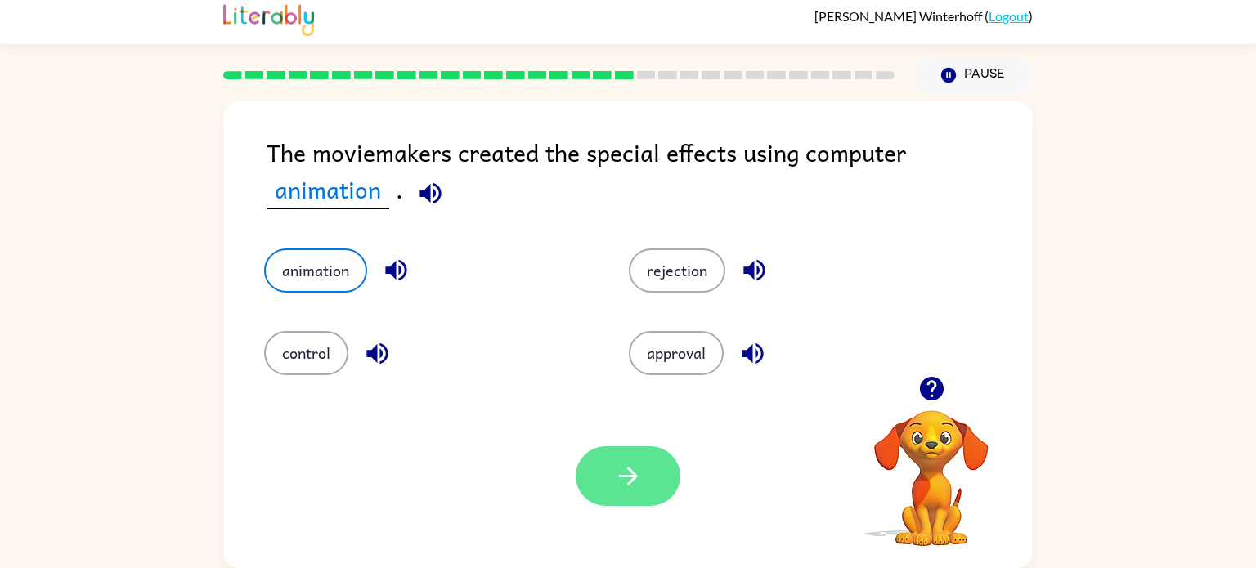
click at [672, 470] on button "button" at bounding box center [628, 476] width 105 height 60
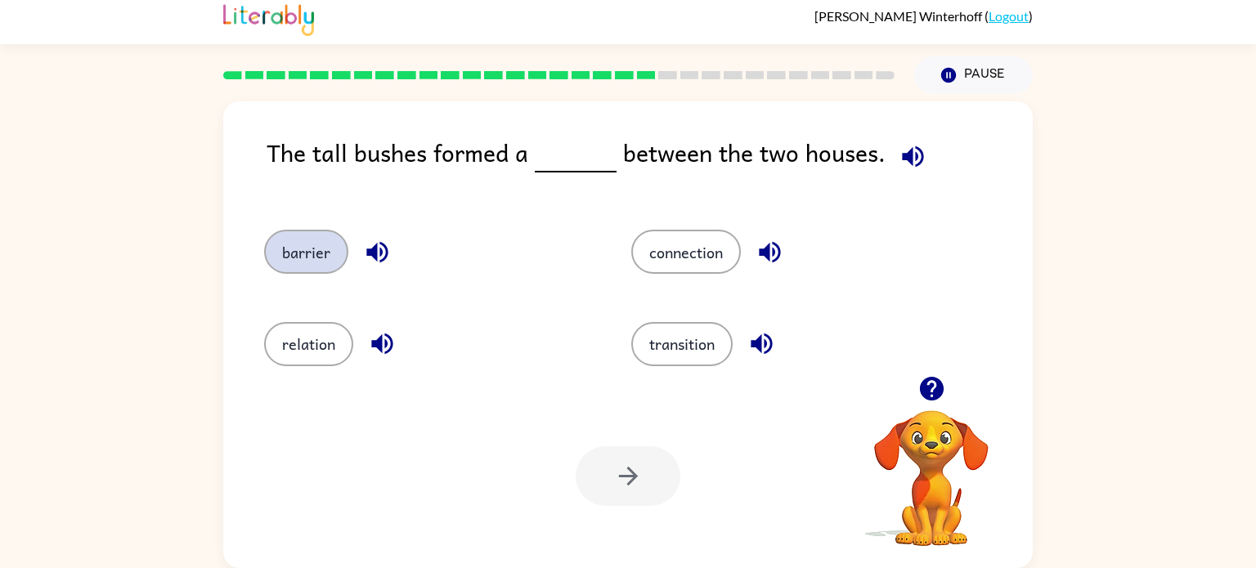
click at [320, 240] on button "barrier" at bounding box center [306, 252] width 84 height 44
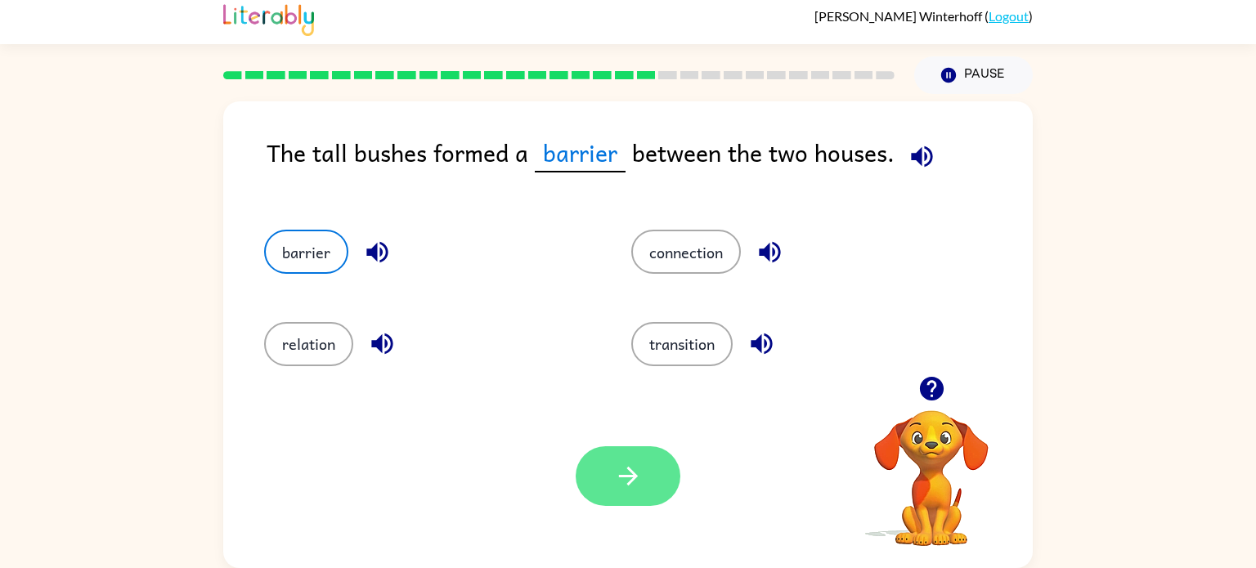
click at [637, 457] on button "button" at bounding box center [628, 476] width 105 height 60
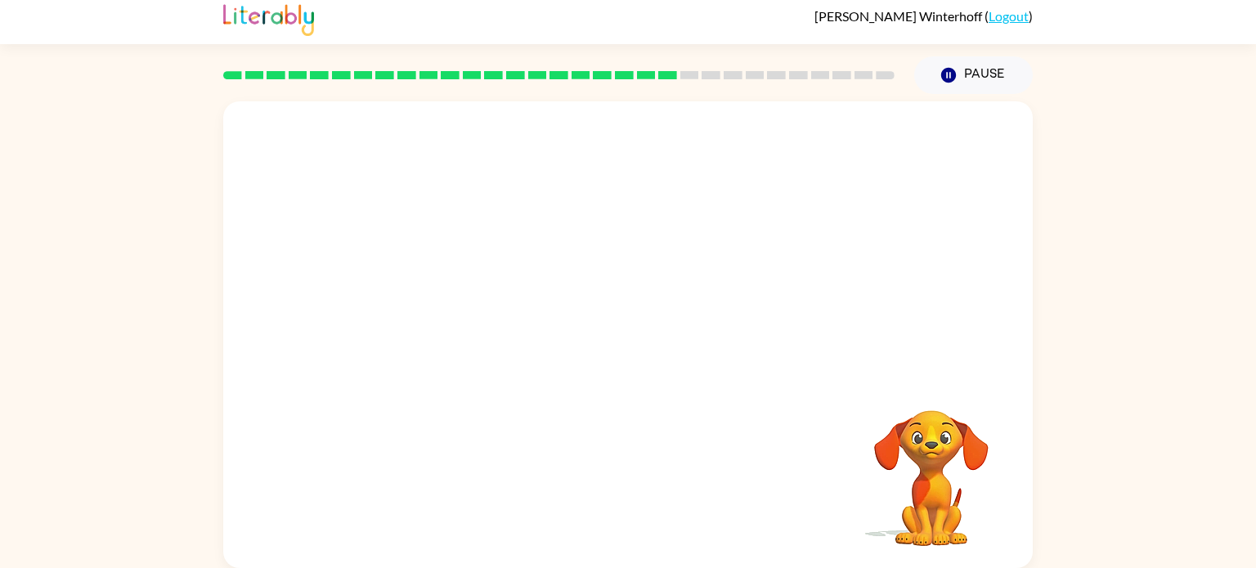
click at [478, 325] on video "Your browser must support playing .mp4 files to use Literably. Please try using…" at bounding box center [628, 238] width 810 height 275
click at [626, 334] on icon "button" at bounding box center [627, 343] width 19 height 19
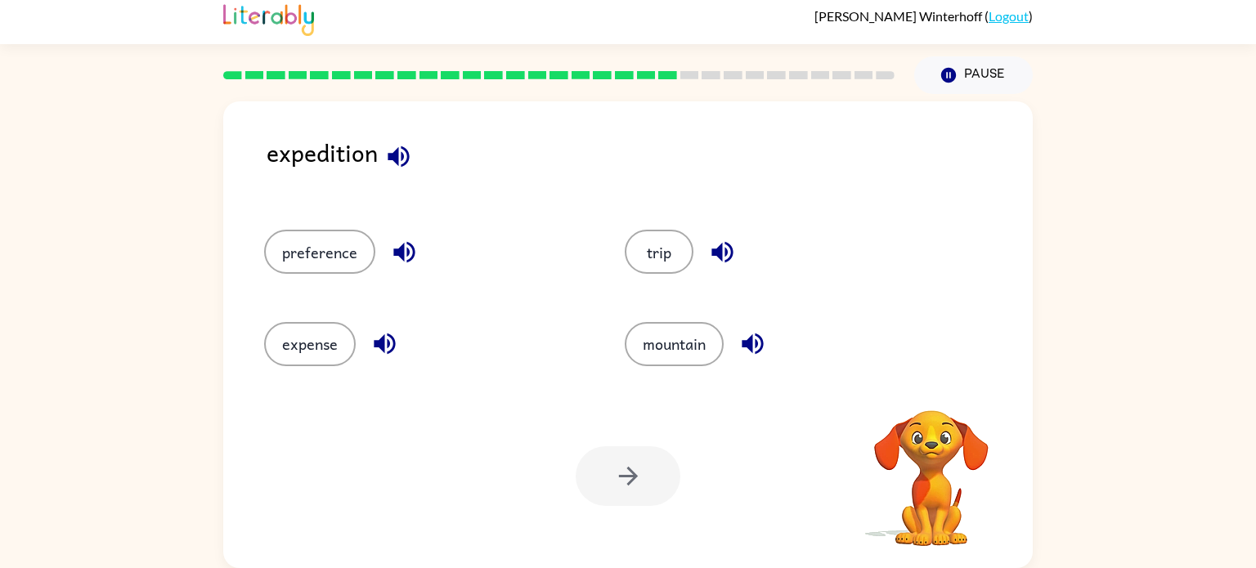
click at [716, 254] on icon "button" at bounding box center [721, 252] width 21 height 21
click at [651, 262] on button "trip" at bounding box center [659, 252] width 69 height 44
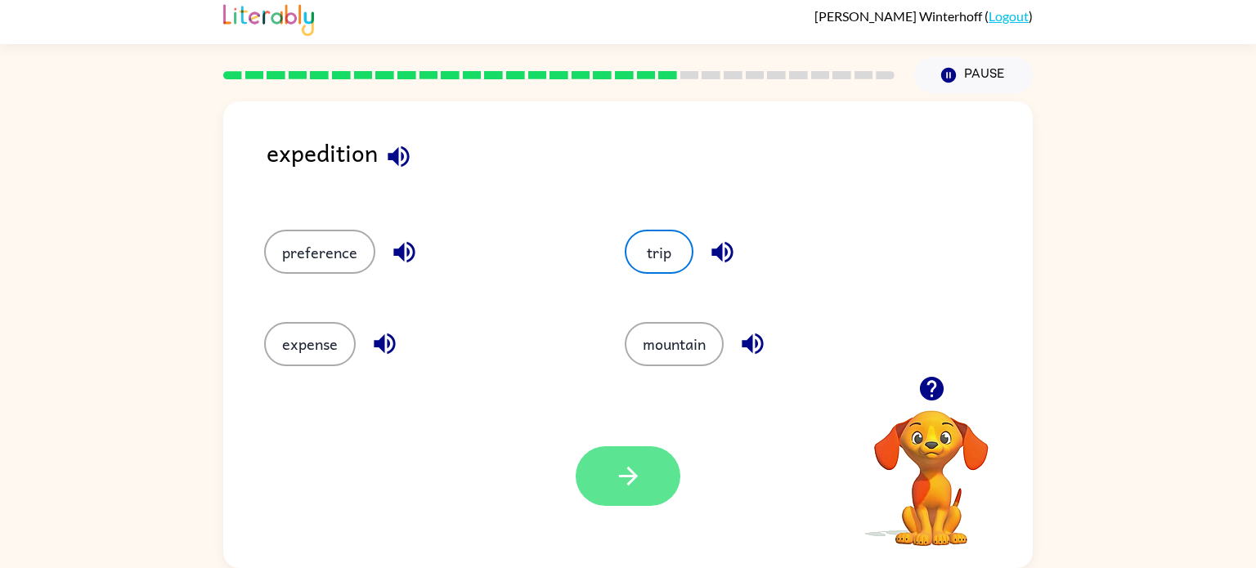
click at [626, 475] on icon "button" at bounding box center [627, 476] width 19 height 19
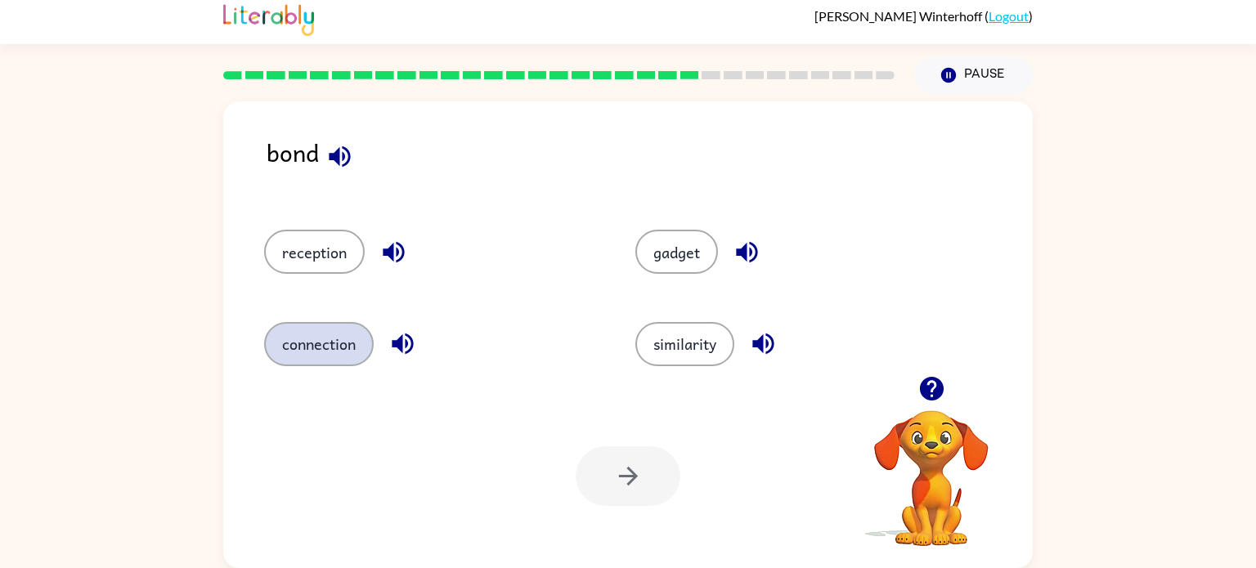
click at [347, 329] on button "connection" at bounding box center [319, 344] width 110 height 44
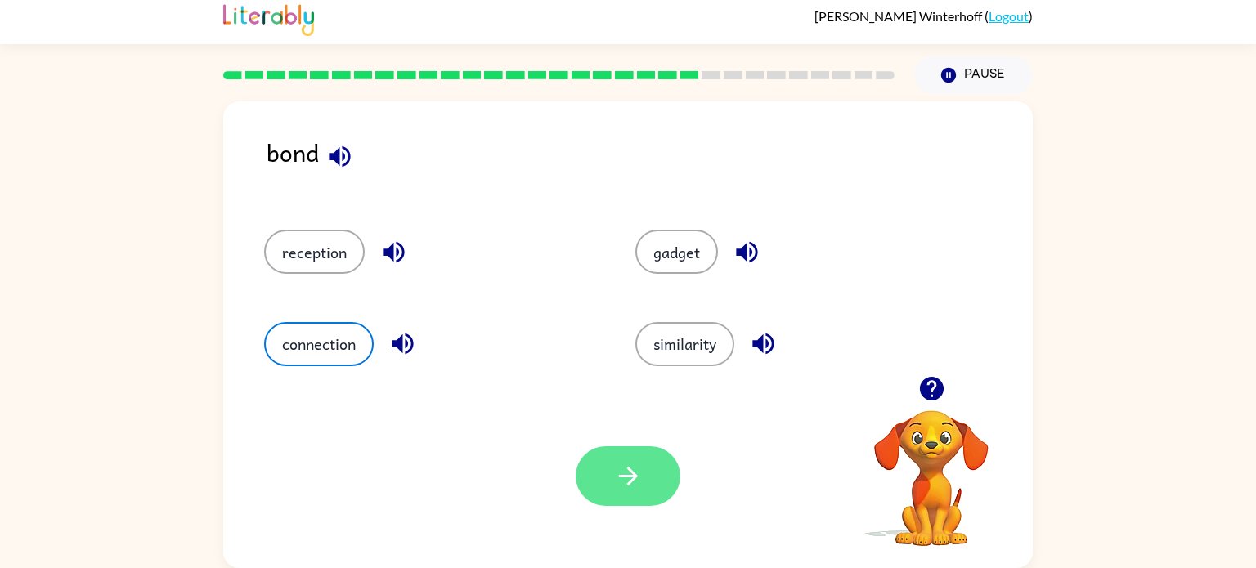
click at [598, 465] on button "button" at bounding box center [628, 476] width 105 height 60
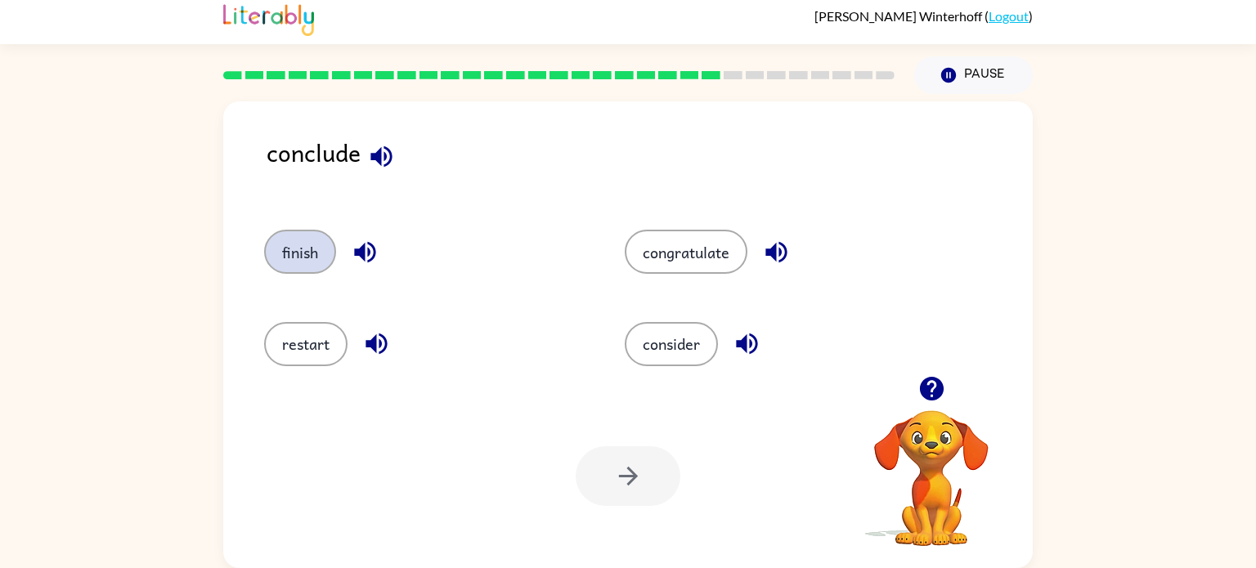
click at [303, 272] on button "finish" at bounding box center [300, 252] width 72 height 44
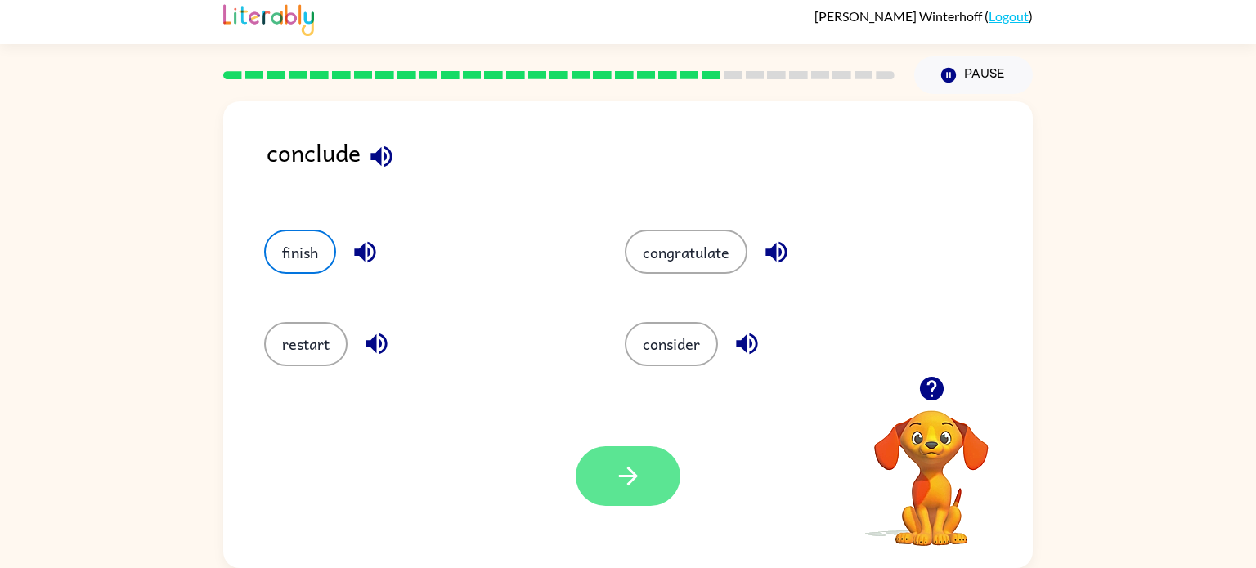
click at [647, 497] on button "button" at bounding box center [628, 476] width 105 height 60
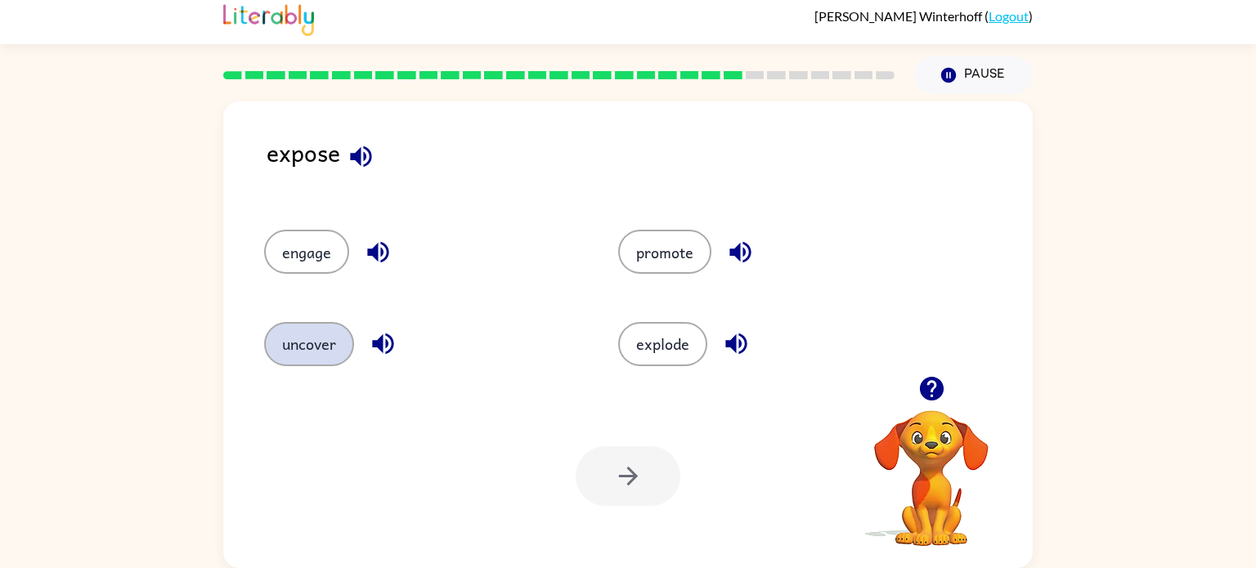
click at [332, 322] on button "uncover" at bounding box center [309, 344] width 90 height 44
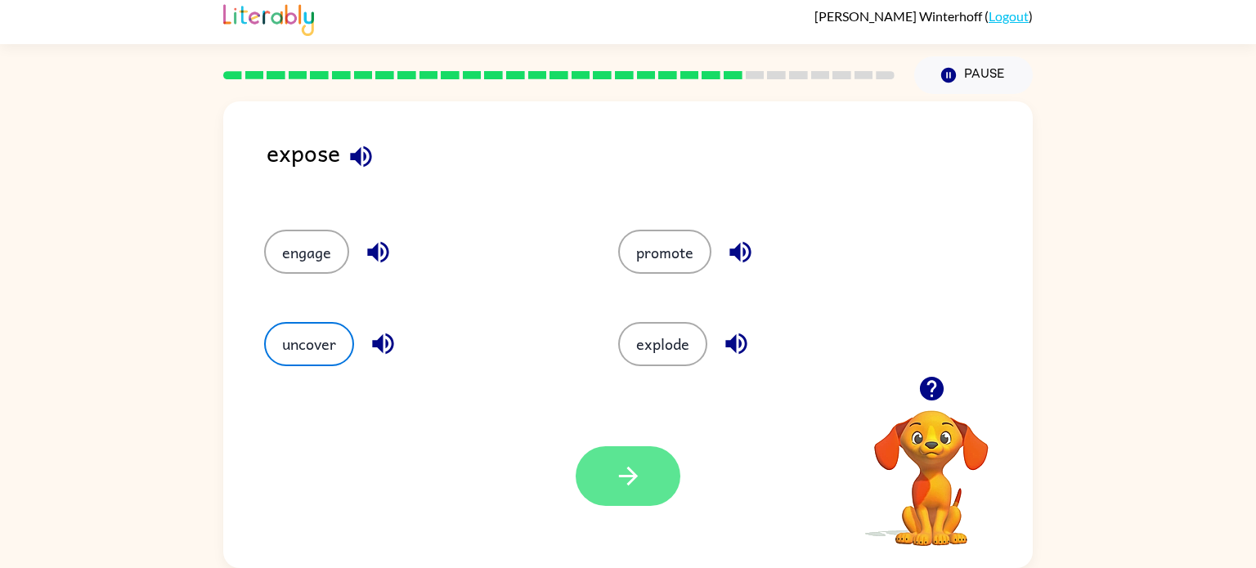
click at [608, 464] on button "button" at bounding box center [628, 476] width 105 height 60
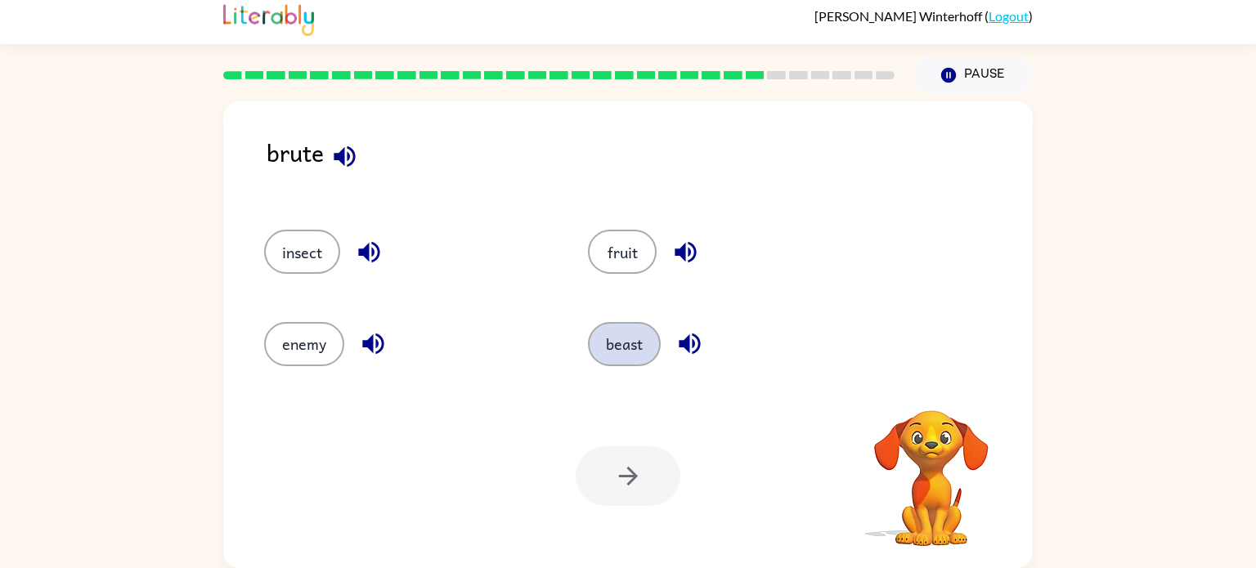
click at [637, 366] on button "beast" at bounding box center [624, 344] width 73 height 44
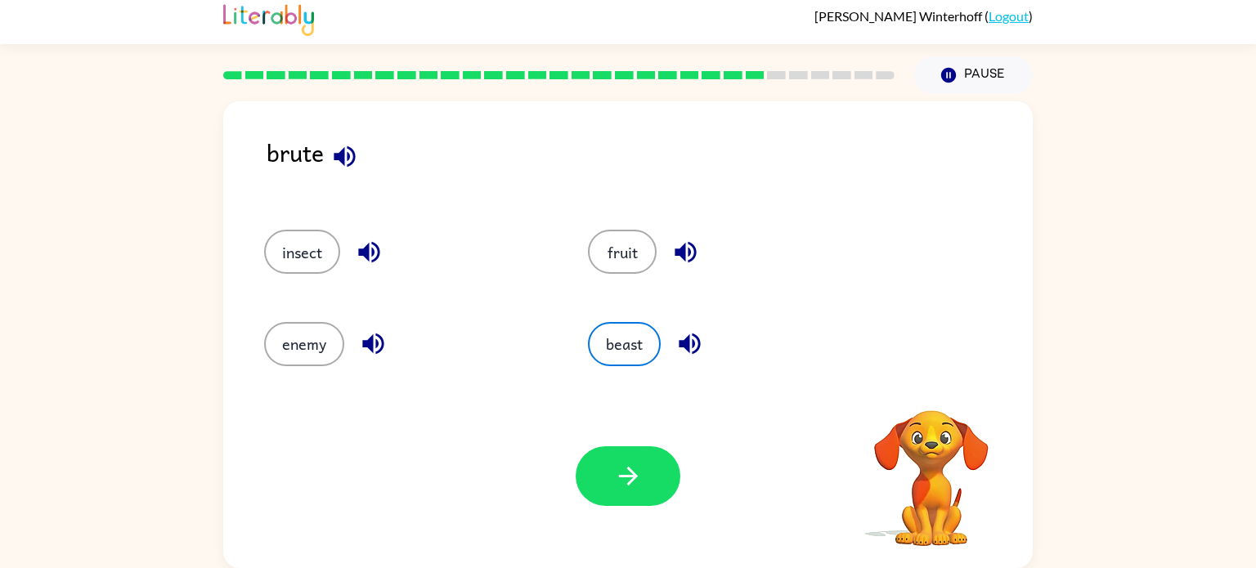
click at [630, 443] on div "Your browser must support playing .mp4 files to use Literably. Please try using…" at bounding box center [628, 476] width 810 height 184
click at [634, 470] on icon "button" at bounding box center [628, 476] width 29 height 29
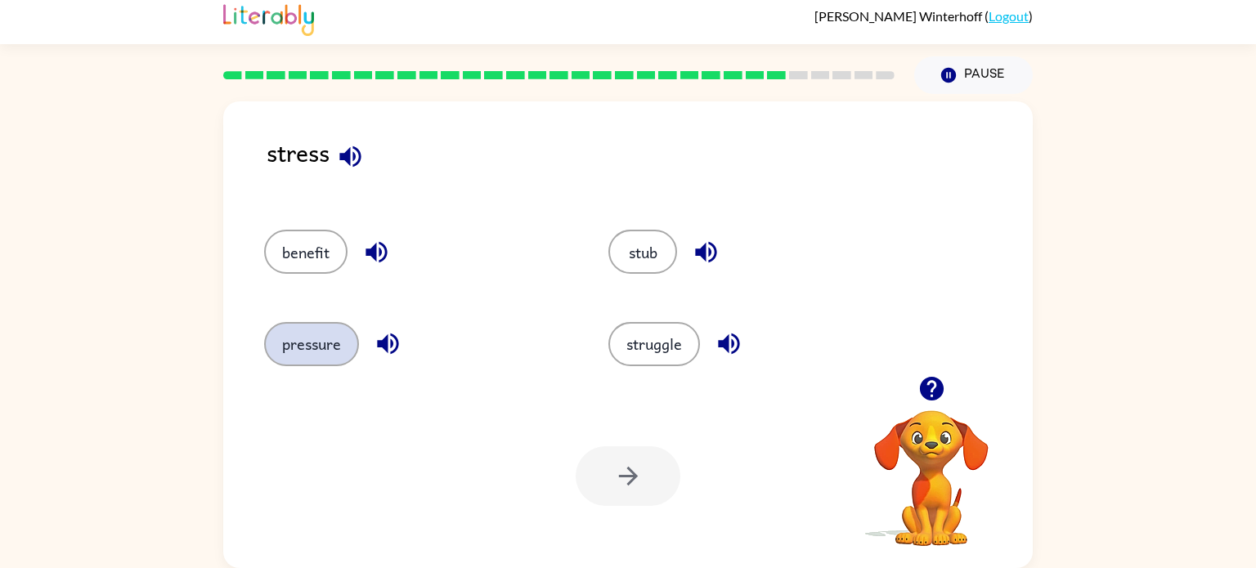
click at [331, 334] on button "pressure" at bounding box center [311, 344] width 95 height 44
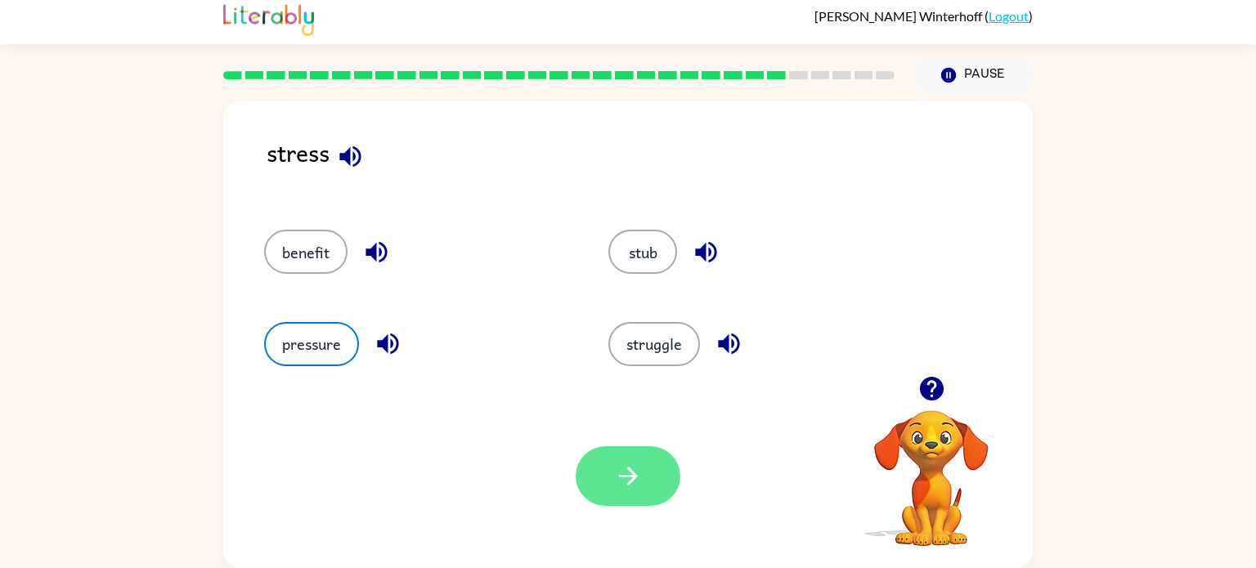
click at [642, 475] on icon "button" at bounding box center [628, 476] width 29 height 29
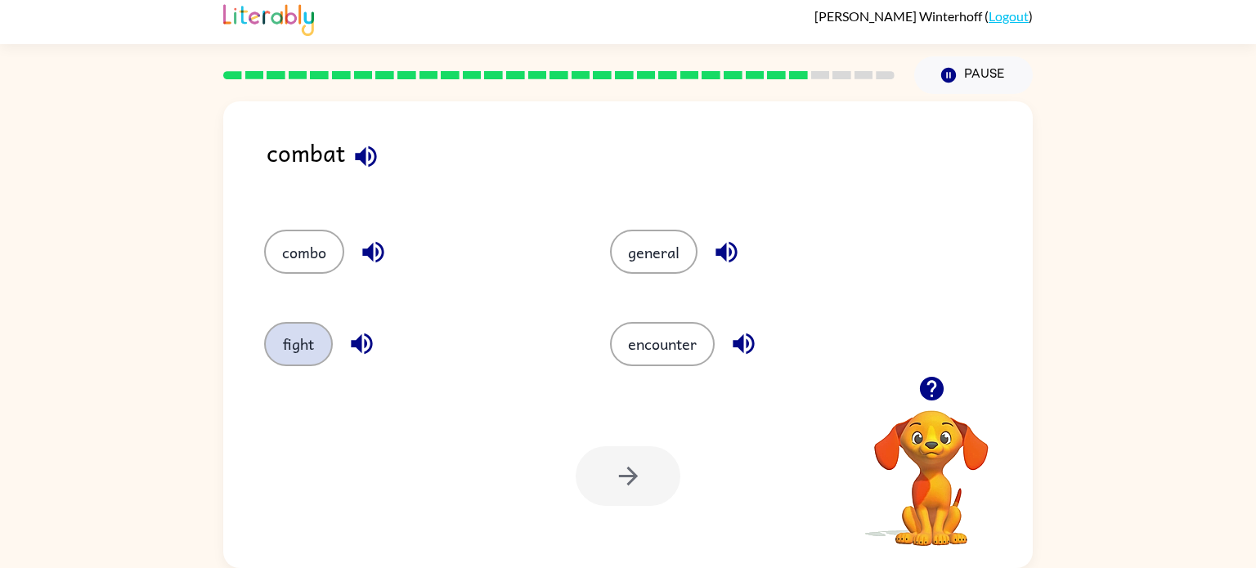
click at [297, 336] on button "fight" at bounding box center [298, 344] width 69 height 44
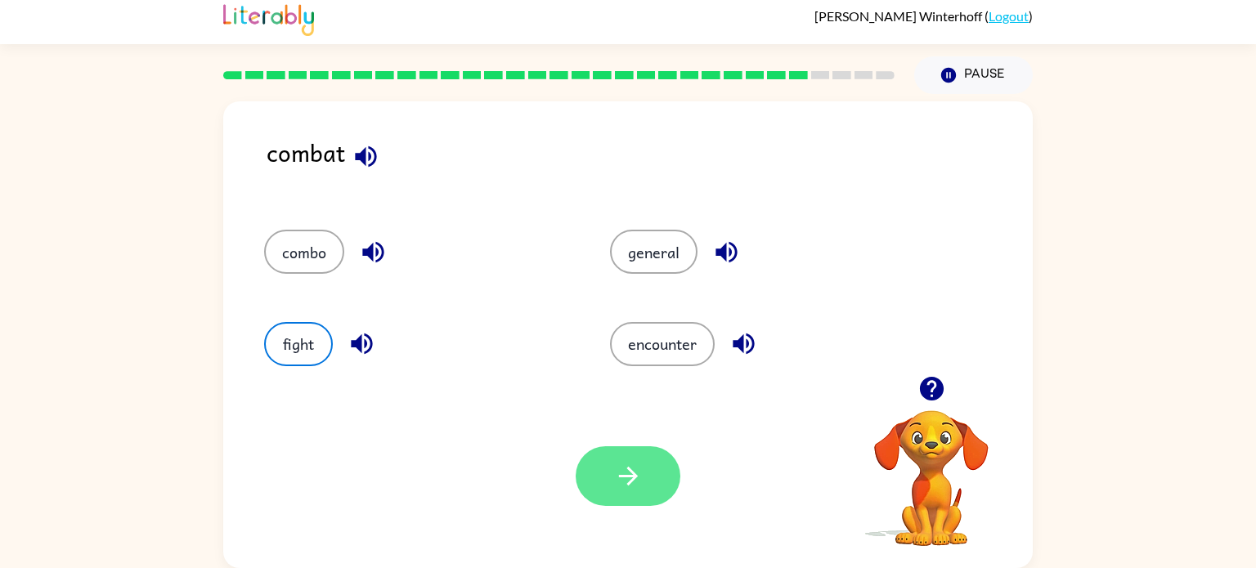
click at [639, 457] on button "button" at bounding box center [628, 476] width 105 height 60
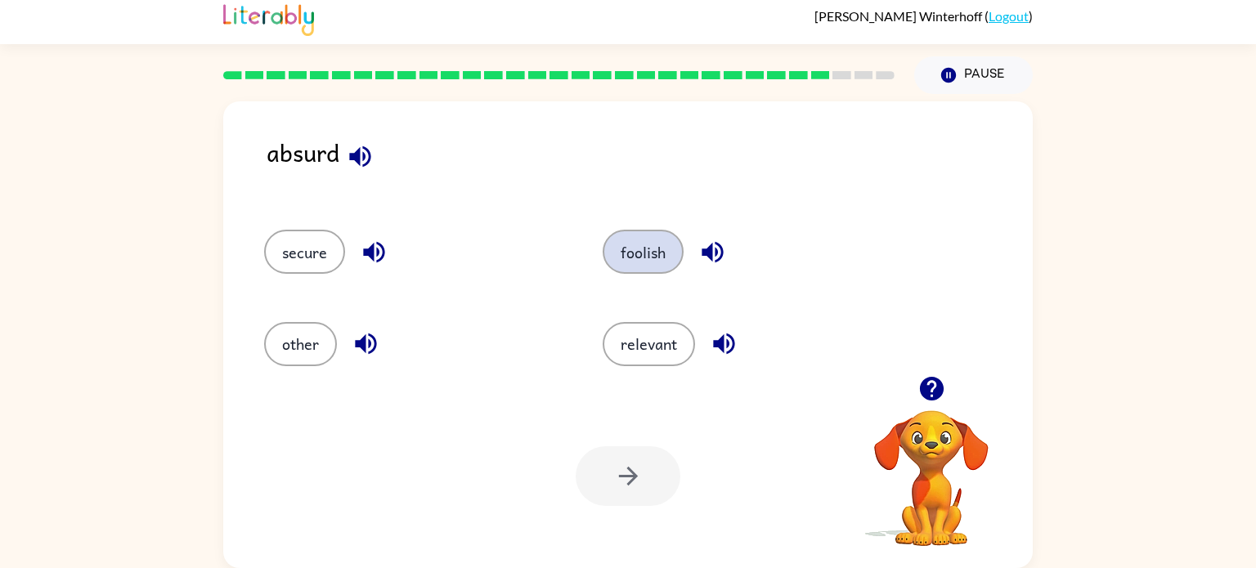
click at [648, 262] on button "foolish" at bounding box center [643, 252] width 81 height 44
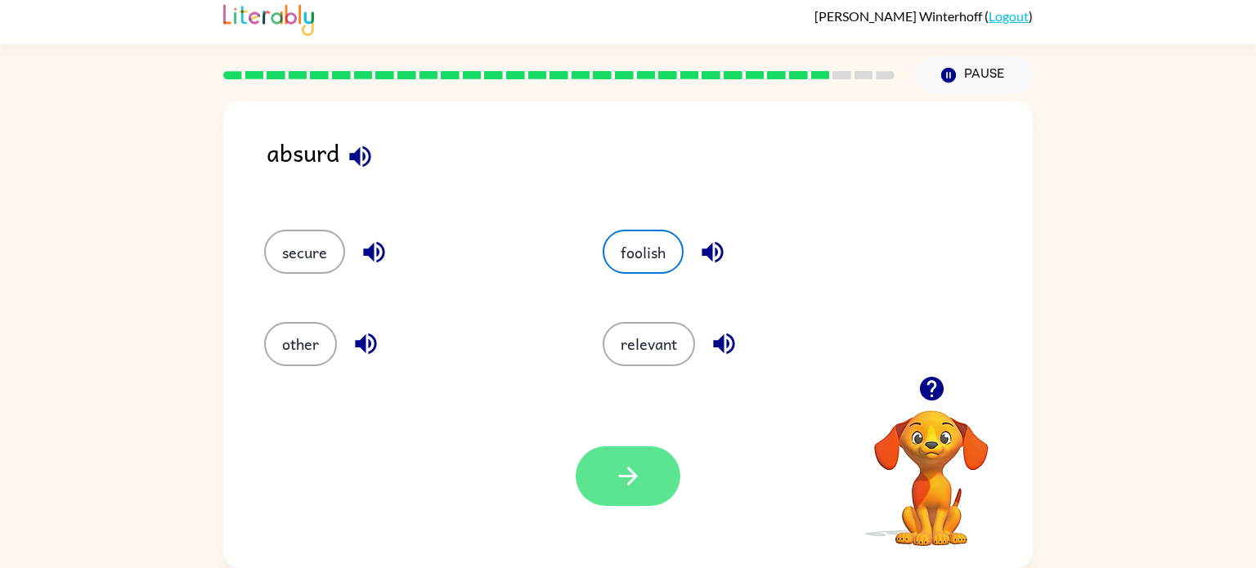
click at [637, 473] on icon "button" at bounding box center [628, 476] width 29 height 29
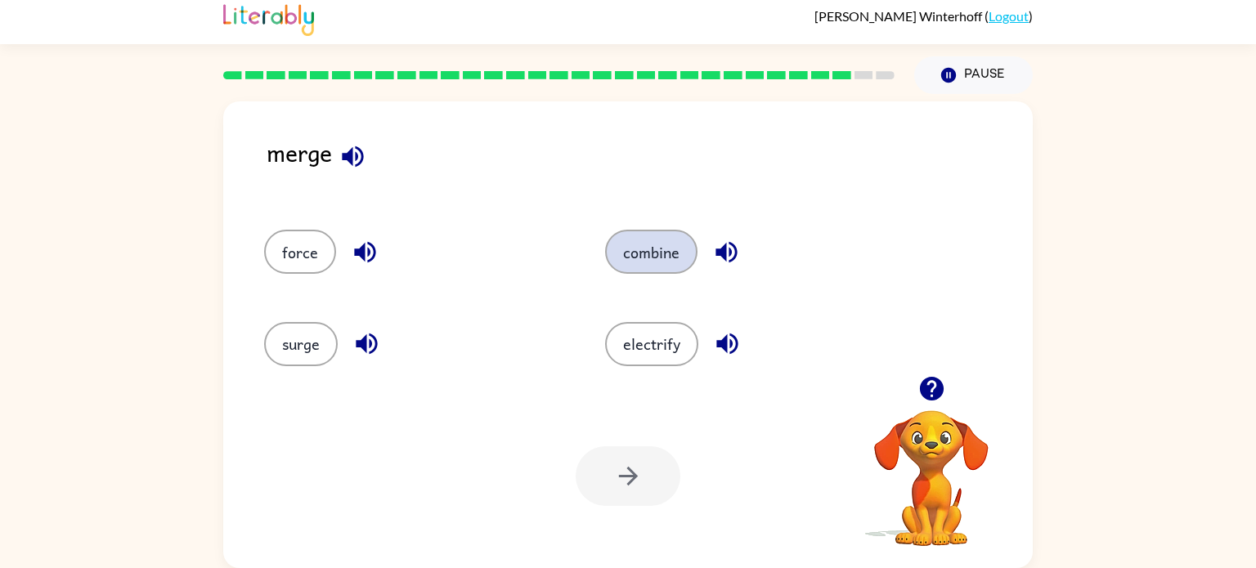
click at [644, 255] on button "combine" at bounding box center [651, 252] width 92 height 44
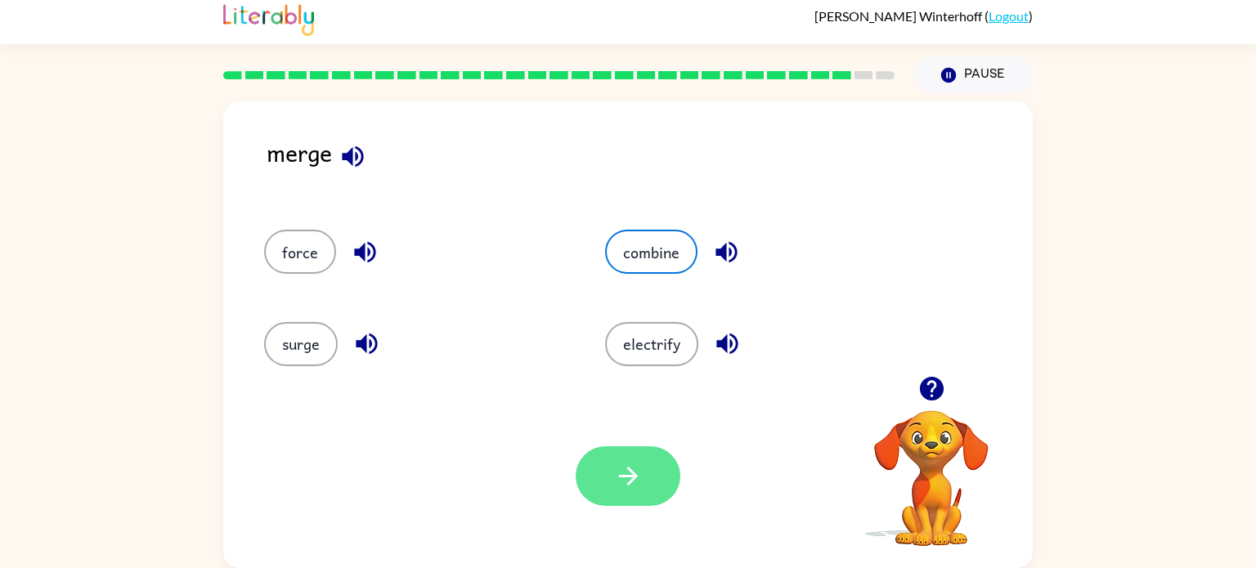
click at [633, 455] on button "button" at bounding box center [628, 476] width 105 height 60
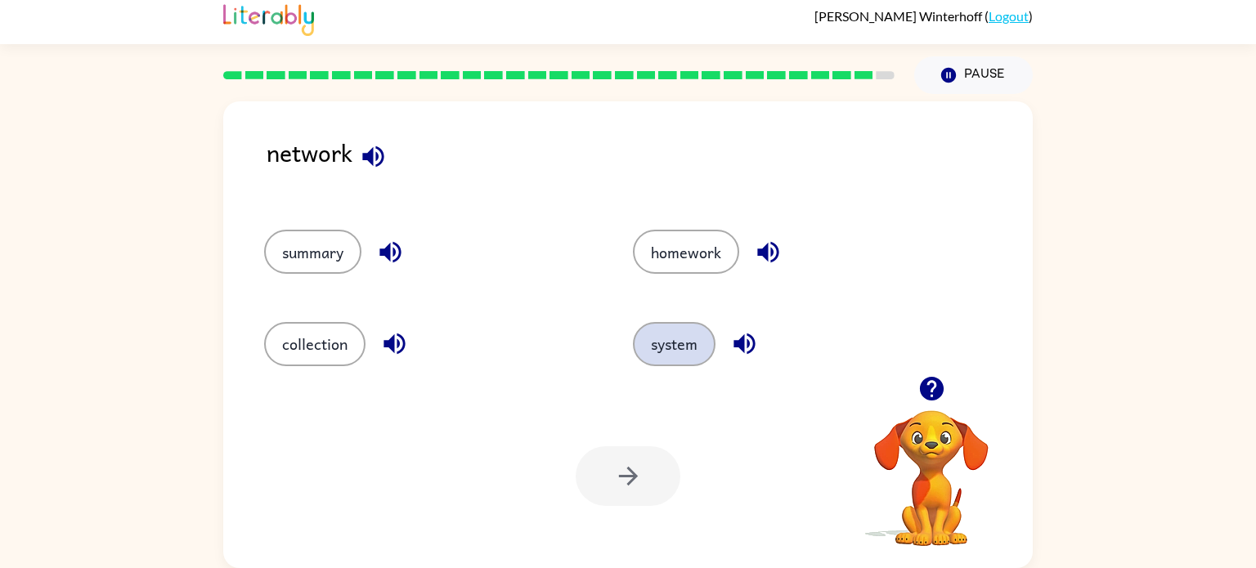
click at [668, 337] on button "system" at bounding box center [674, 344] width 83 height 44
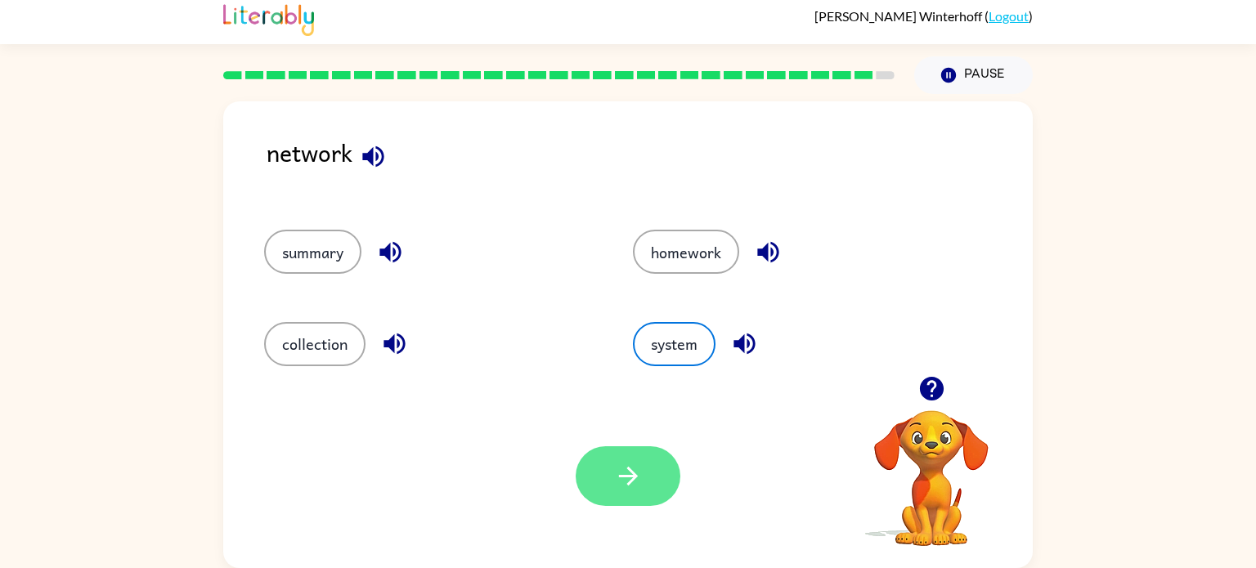
click at [639, 473] on icon "button" at bounding box center [628, 476] width 29 height 29
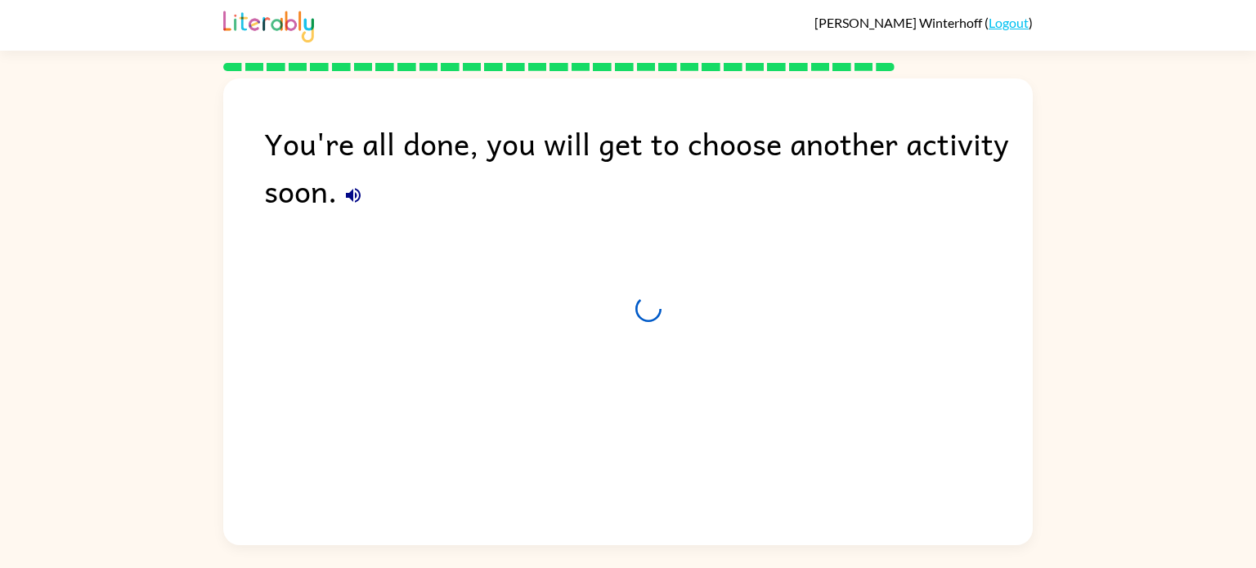
scroll to position [0, 0]
